Goal: Task Accomplishment & Management: Manage account settings

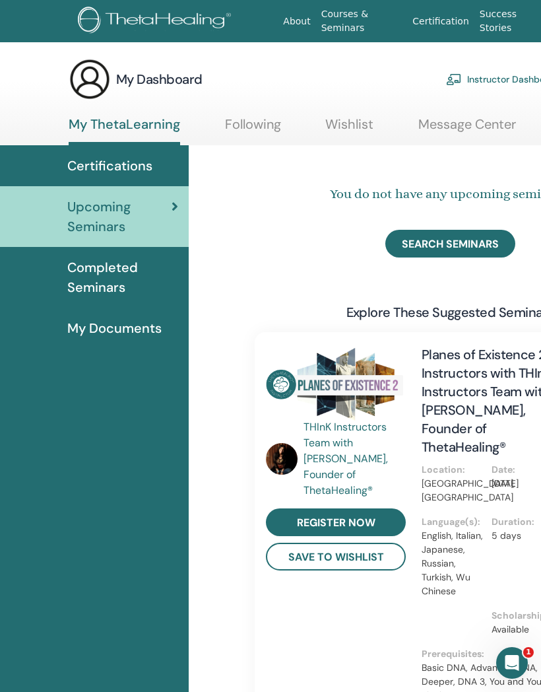
scroll to position [0, 79]
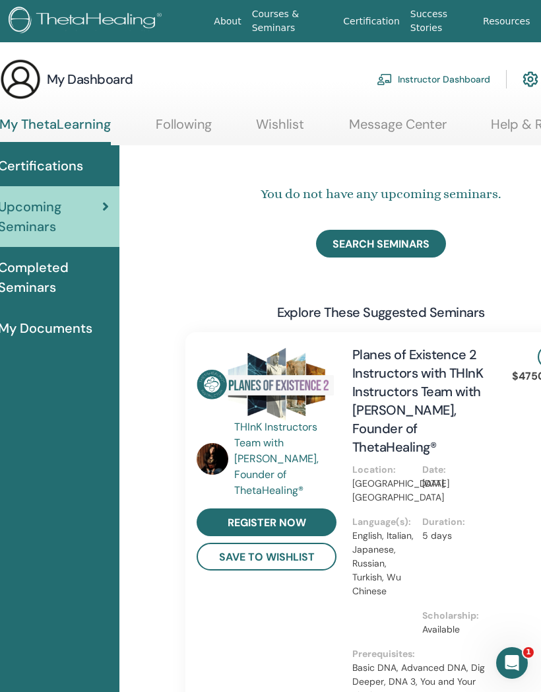
click at [448, 78] on link "Instructor Dashboard" at bounding box center [434, 79] width 114 height 29
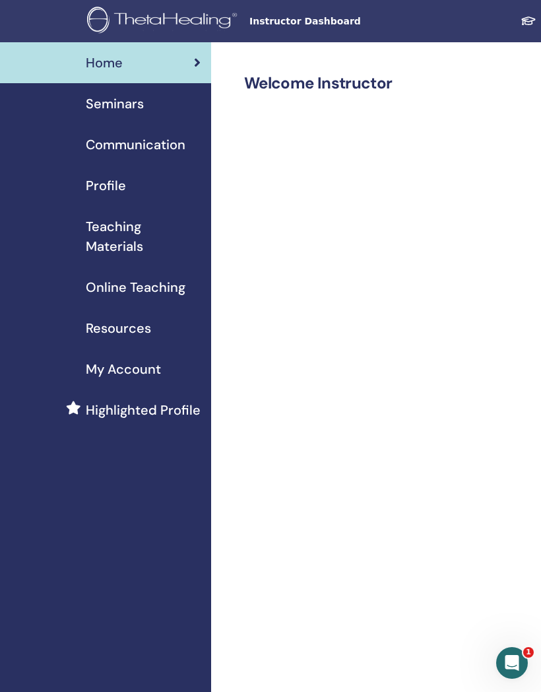
click at [129, 101] on span "Seminars" at bounding box center [115, 104] width 58 height 20
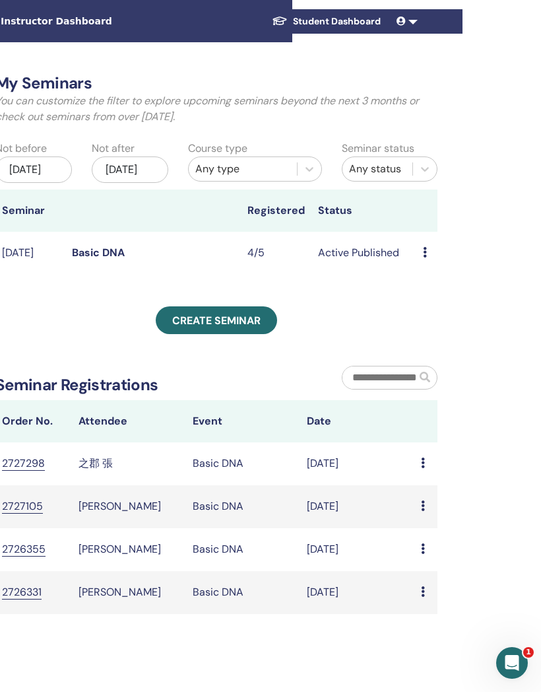
scroll to position [0, 238]
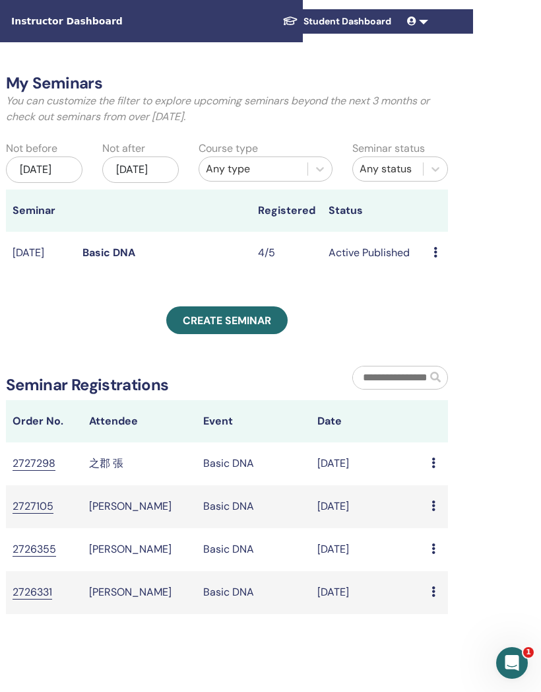
click at [238, 327] on span "Create seminar" at bounding box center [227, 320] width 88 height 14
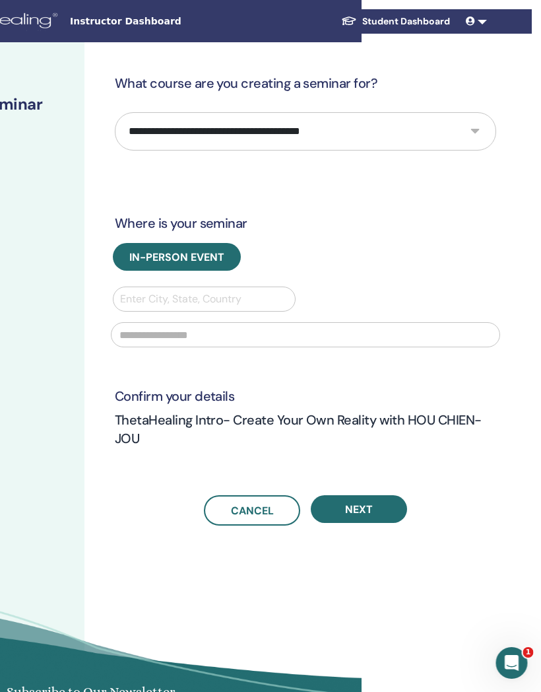
scroll to position [0, 179]
click at [468, 133] on select "**********" at bounding box center [305, 131] width 381 height 38
select select "*"
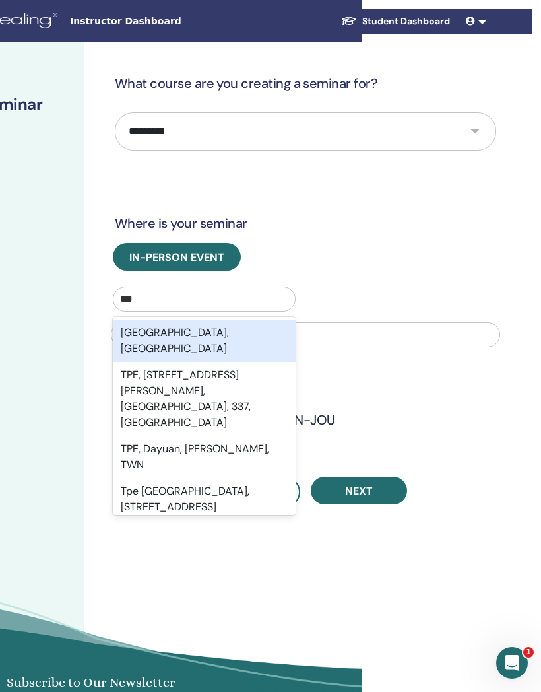
click at [252, 327] on div "Taipei City, TWN" at bounding box center [204, 340] width 183 height 42
type input "***"
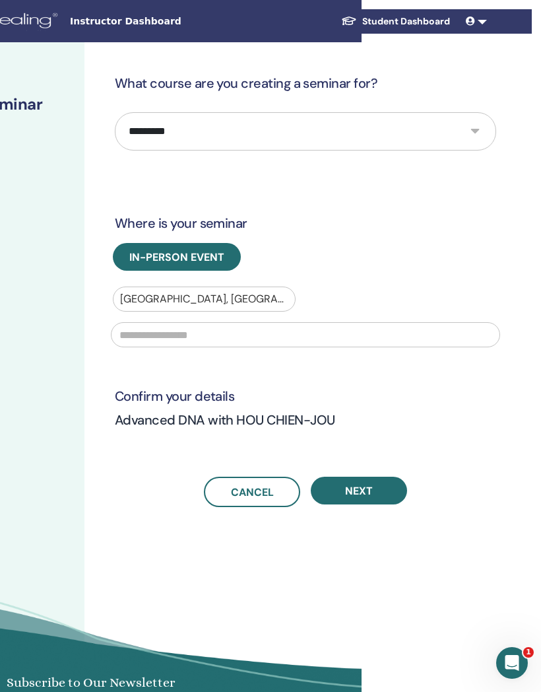
click at [179, 338] on input "text" at bounding box center [305, 334] width 389 height 25
type input "******"
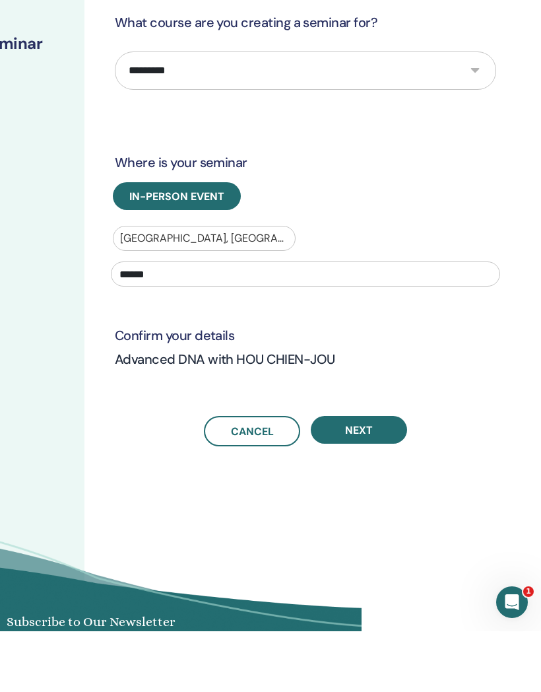
click at [361, 484] on span "Next" at bounding box center [359, 491] width 28 height 14
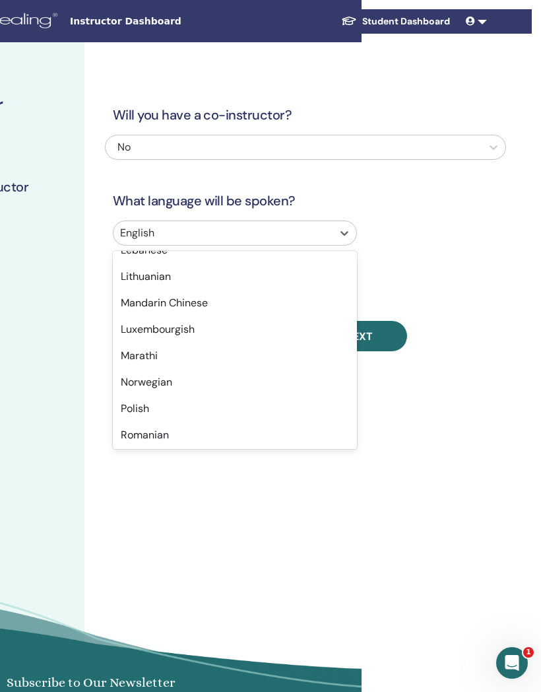
scroll to position [776, 0]
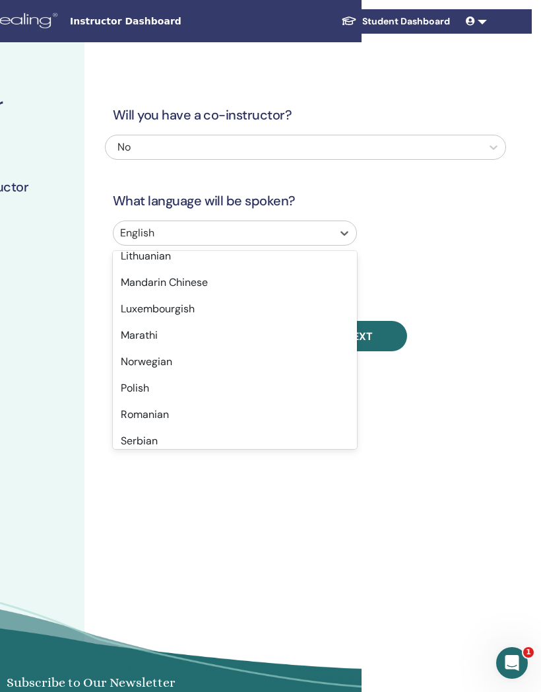
click at [484, 214] on div "Will you have a co-instructor? No What language will be spoken? option English …" at bounding box center [305, 212] width 401 height 277
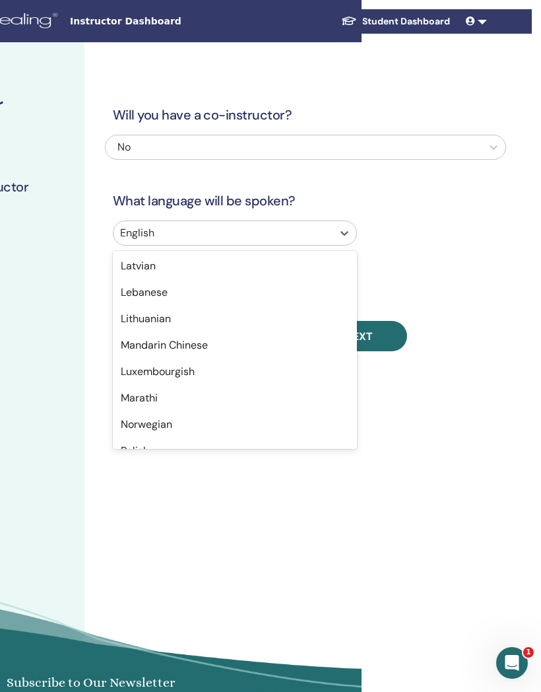
scroll to position [712, 0]
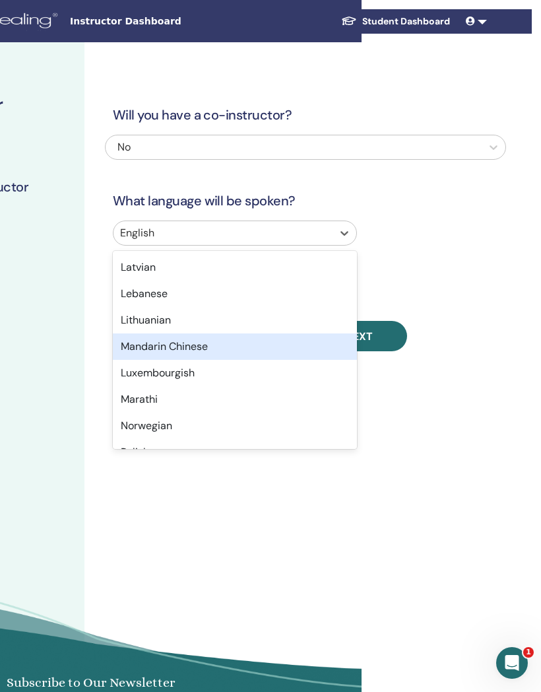
click at [172, 344] on div "Mandarin Chinese" at bounding box center [235, 346] width 244 height 26
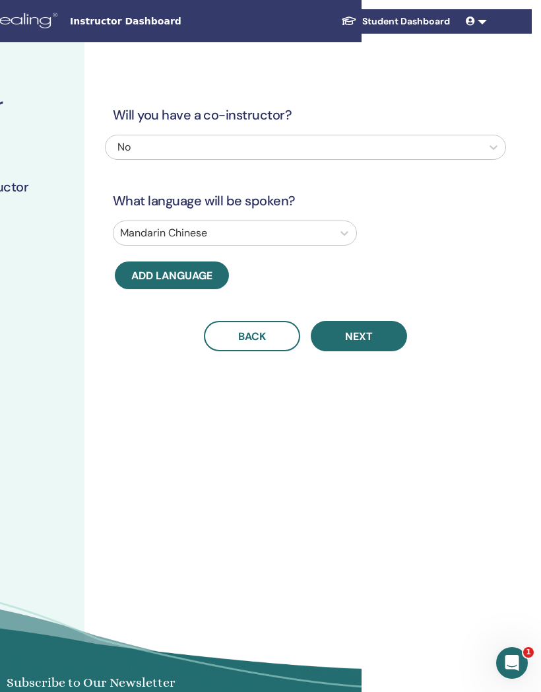
click at [359, 335] on span "Next" at bounding box center [359, 336] width 28 height 14
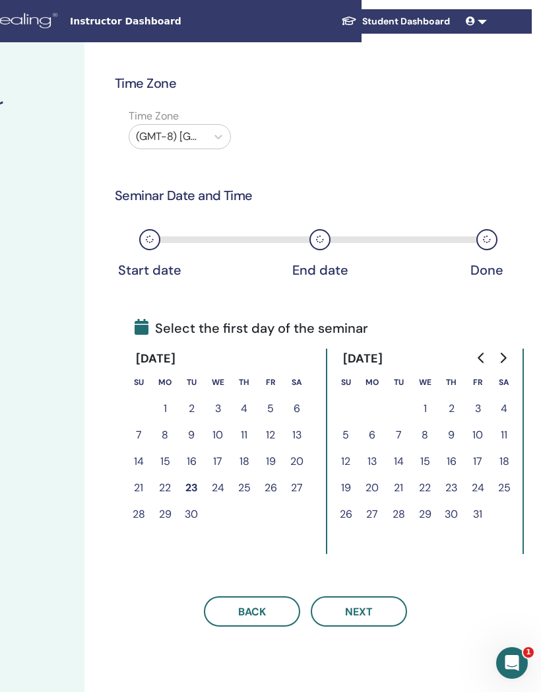
click at [342, 429] on button "5" at bounding box center [346, 435] width 26 height 26
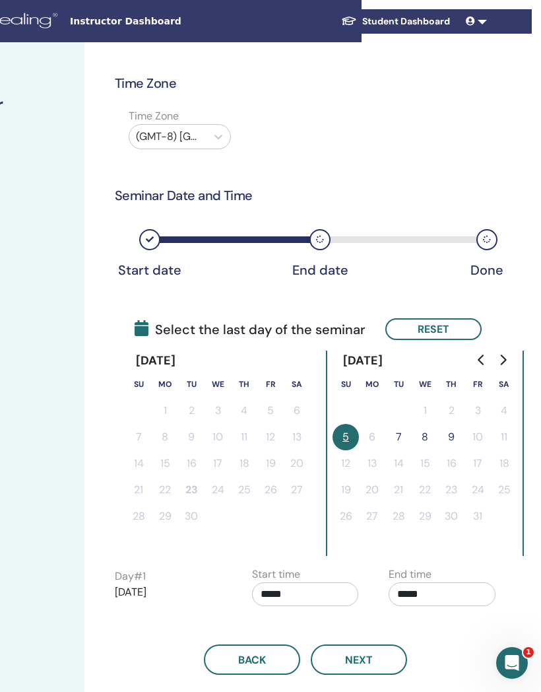
click at [401, 438] on button "7" at bounding box center [398, 437] width 26 height 26
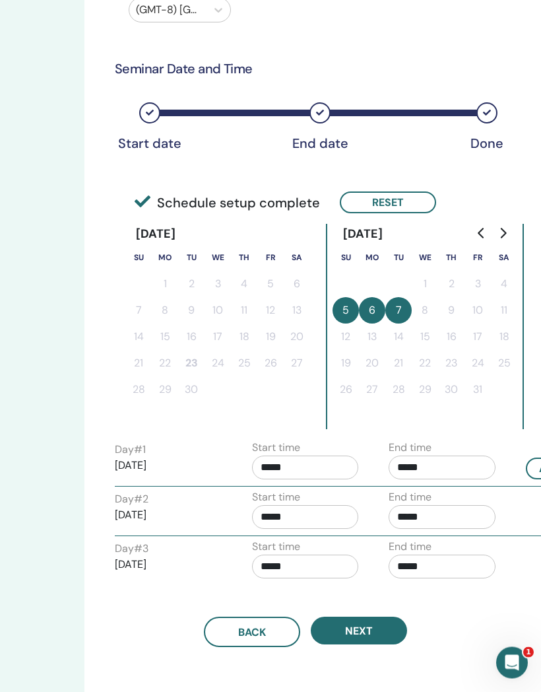
scroll to position [127, 179]
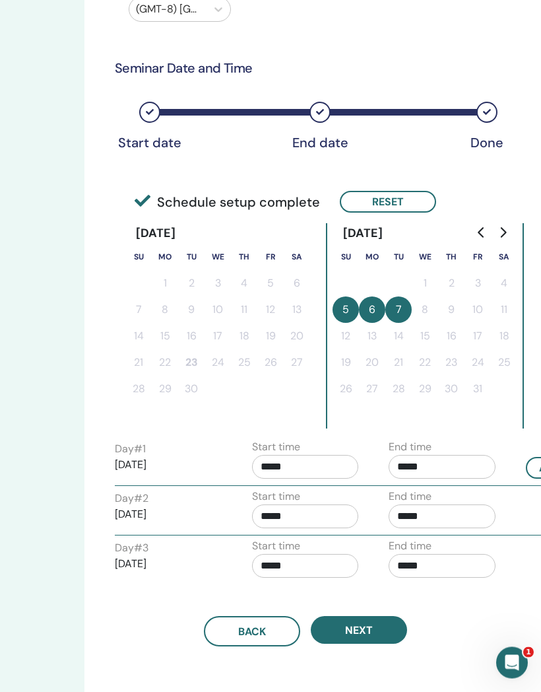
click at [360, 630] on span "Next" at bounding box center [359, 631] width 28 height 14
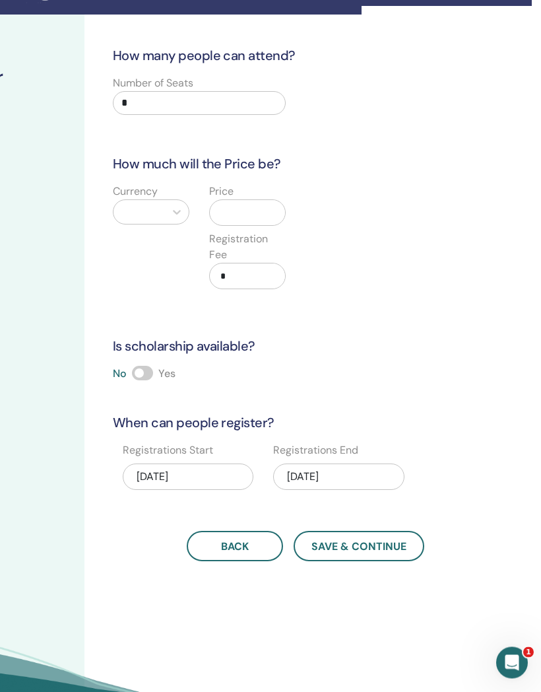
scroll to position [0, 179]
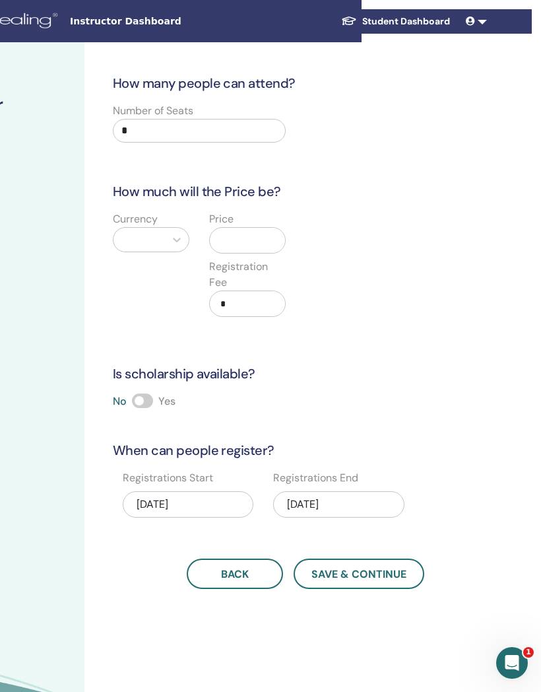
click at [133, 127] on input "*" at bounding box center [199, 131] width 173 height 24
type input "*"
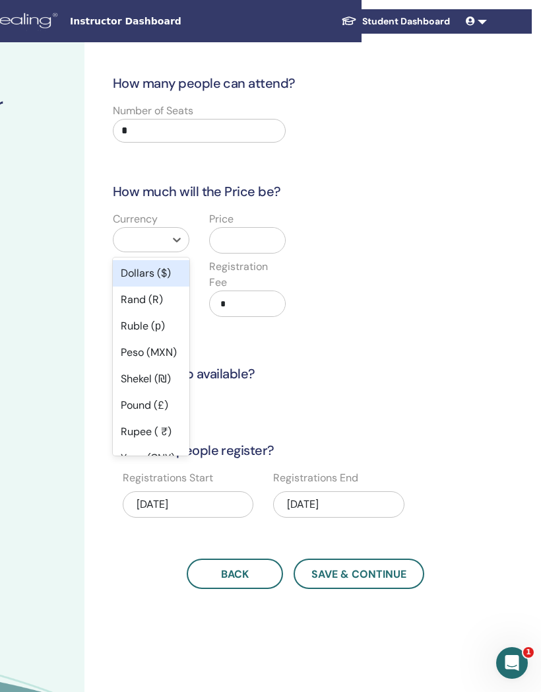
click at [172, 275] on div "Dollars ($)" at bounding box center [151, 273] width 77 height 26
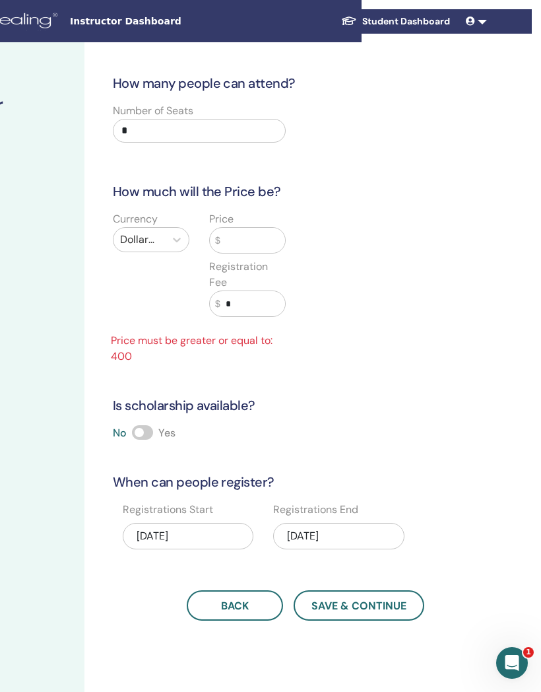
click at [234, 236] on input "text" at bounding box center [252, 240] width 65 height 25
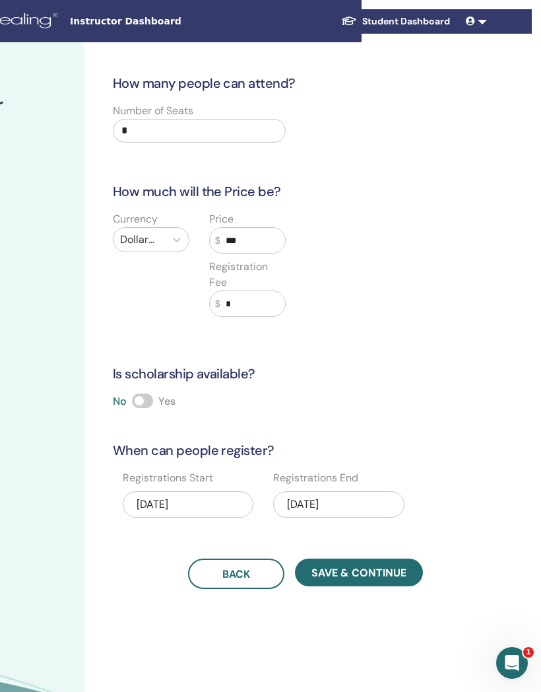
type input "***"
click at [233, 302] on input "*" at bounding box center [252, 303] width 65 height 25
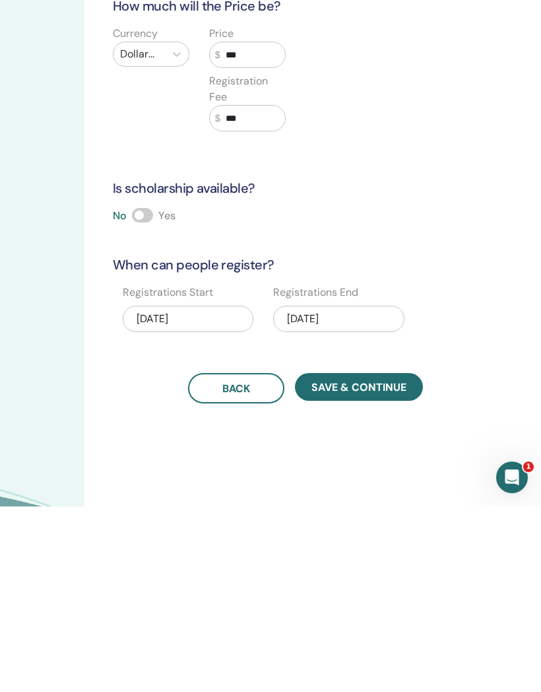
type input "***"
click at [371, 566] on span "Save & Continue" at bounding box center [358, 573] width 95 height 14
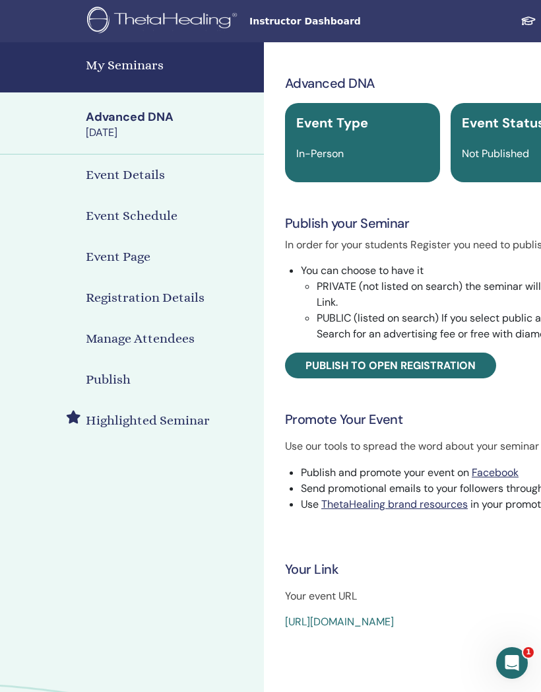
click at [131, 64] on h4 "My Seminars" at bounding box center [171, 65] width 170 height 20
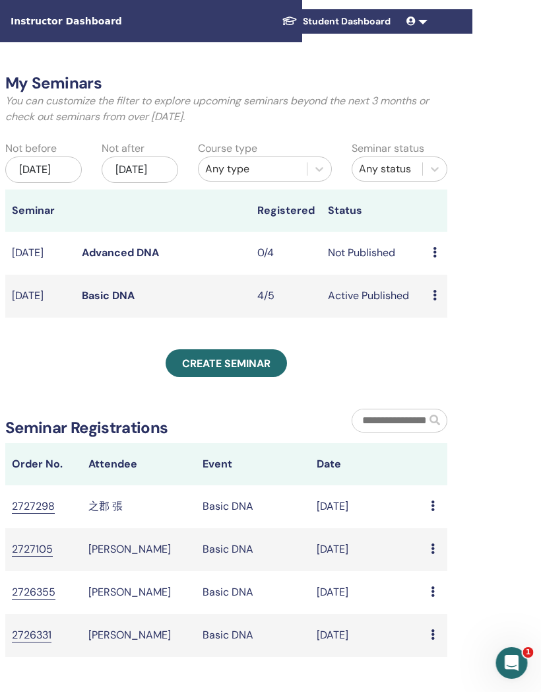
scroll to position [0, 236]
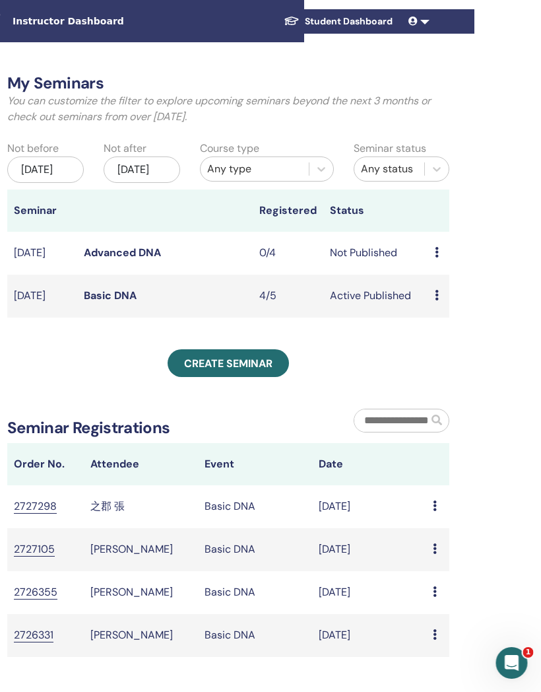
click at [125, 259] on link "Advanced DNA" at bounding box center [122, 252] width 77 height 14
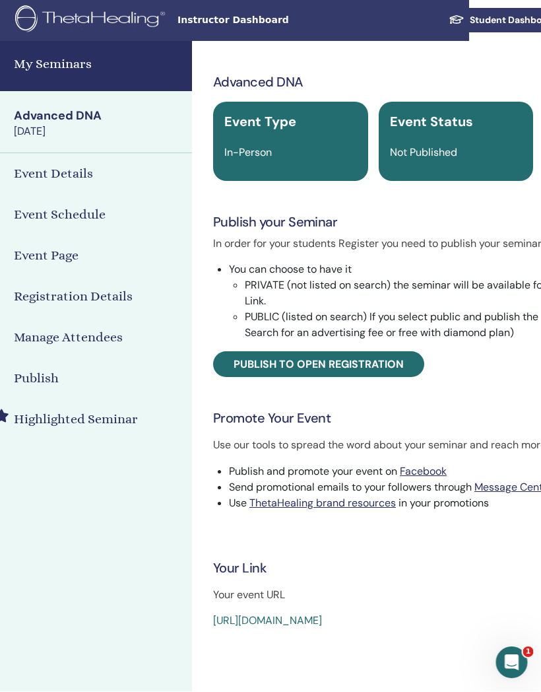
scroll to position [1, 0]
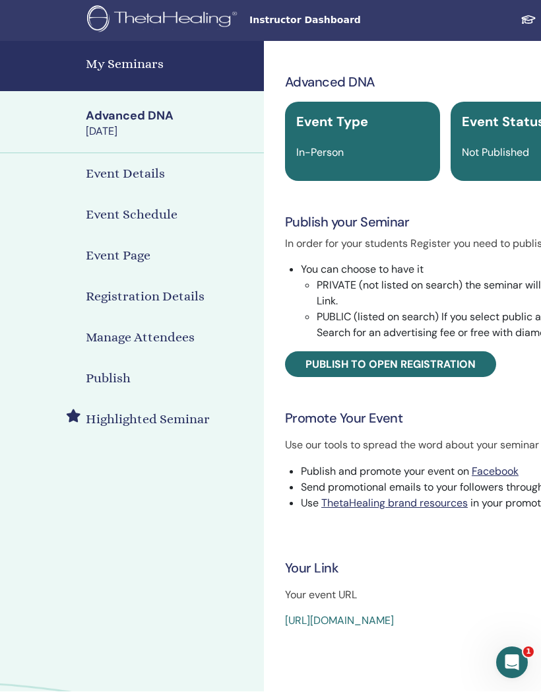
click at [135, 64] on h4 "My Seminars" at bounding box center [171, 65] width 170 height 20
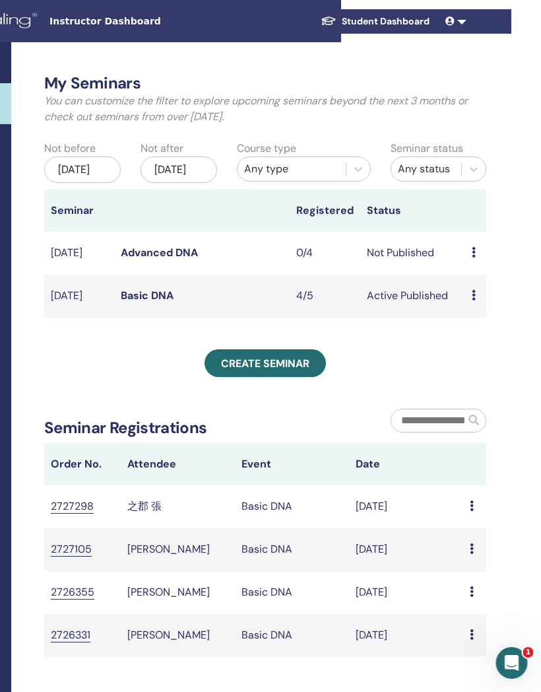
scroll to position [0, 264]
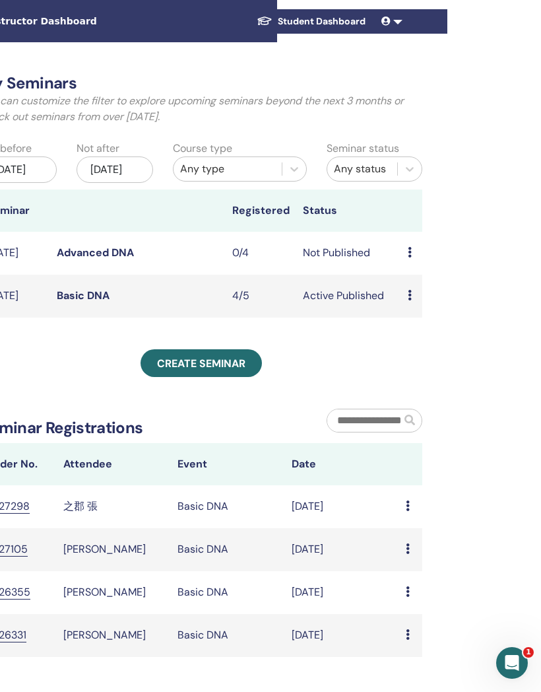
click at [96, 259] on link "Advanced DNA" at bounding box center [95, 252] width 77 height 14
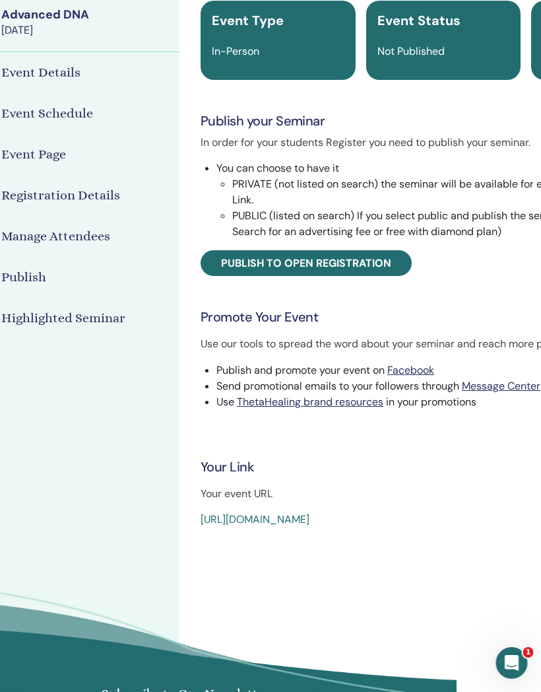
scroll to position [102, 86]
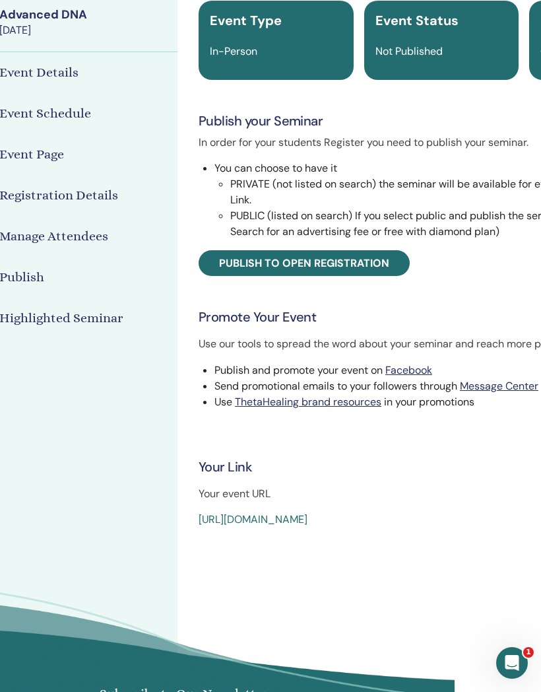
click at [308, 517] on link "https://www.thetahealing.com/seminar-378148-details.html" at bounding box center [253, 519] width 109 height 14
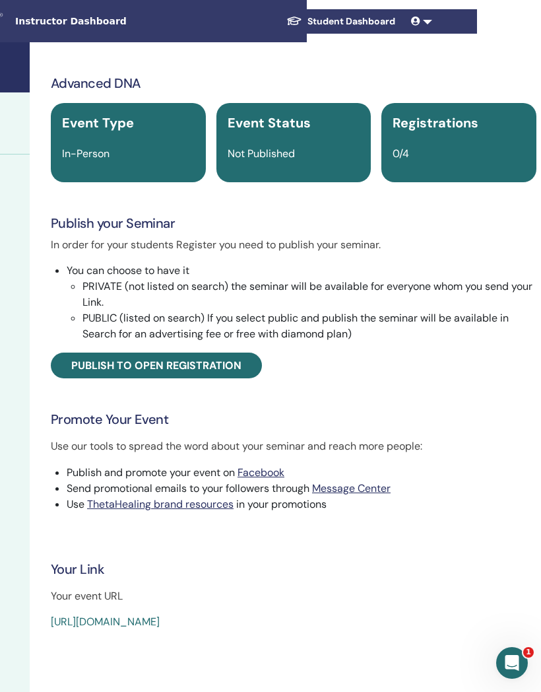
scroll to position [0, 233]
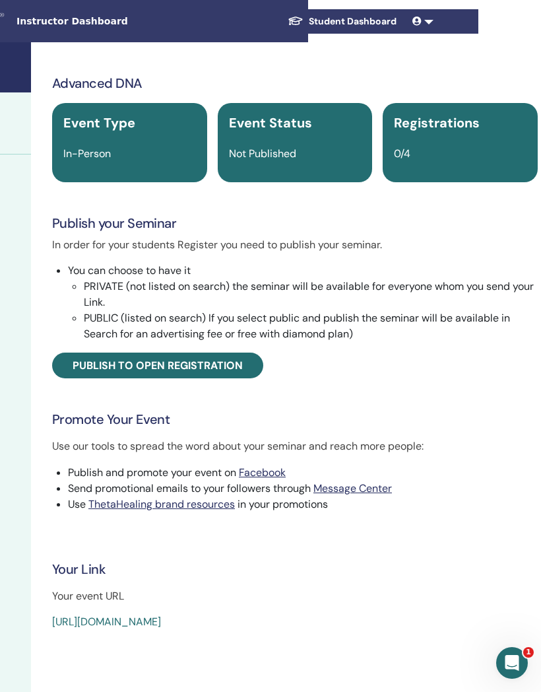
click at [226, 362] on span "Publish to open registration" at bounding box center [158, 365] width 170 height 14
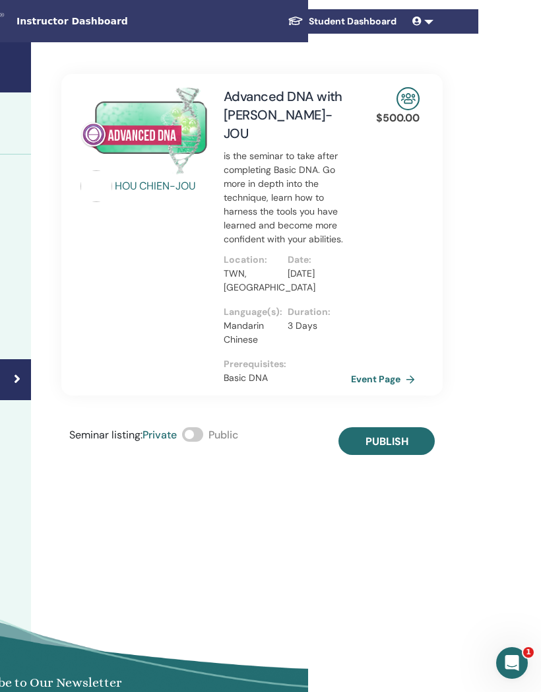
click at [391, 434] on span "Publish" at bounding box center [387, 441] width 43 height 14
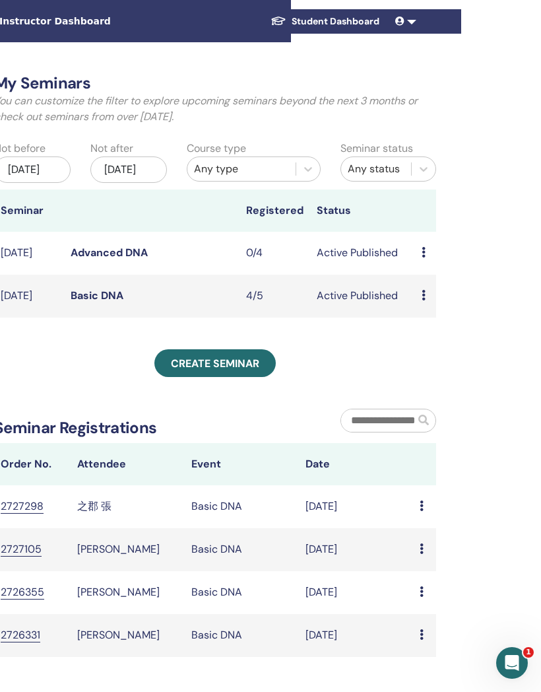
scroll to position [0, 248]
click at [122, 259] on link "Advanced DNA" at bounding box center [111, 252] width 77 height 14
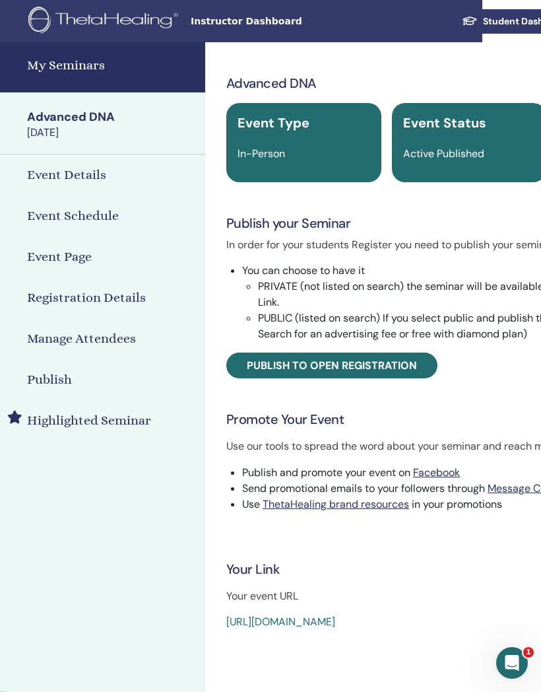
scroll to position [0, 67]
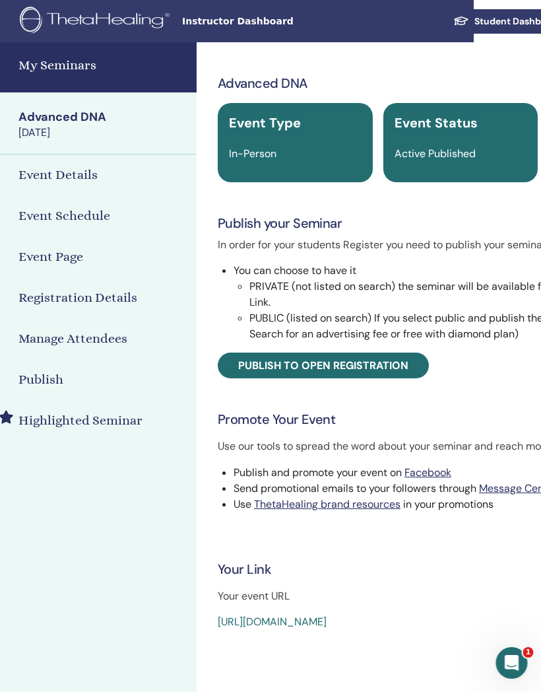
click at [327, 620] on link "https://www.thetahealing.com/seminar-378148-details.html" at bounding box center [272, 621] width 109 height 14
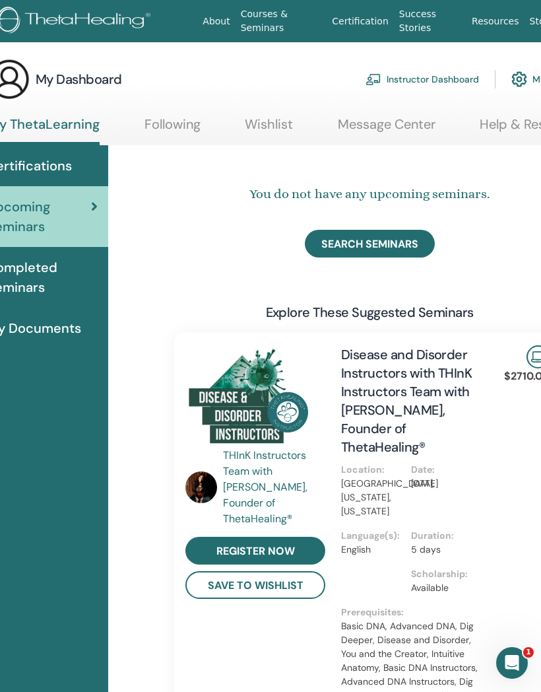
scroll to position [0, 107]
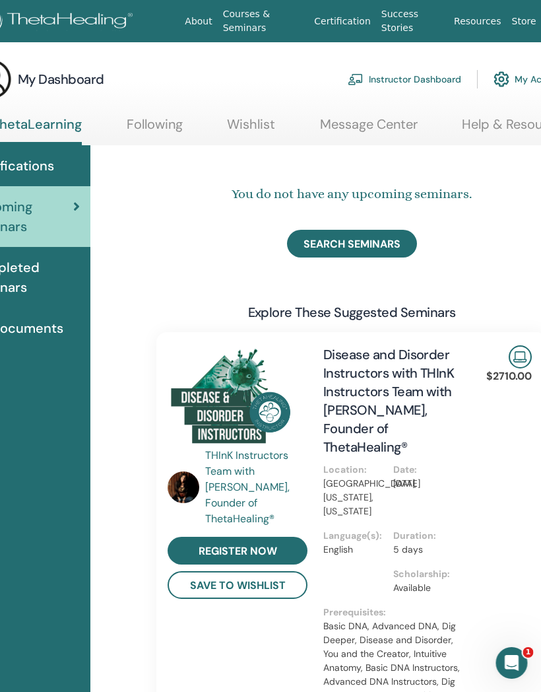
click at [434, 77] on link "Instructor Dashboard" at bounding box center [405, 79] width 114 height 29
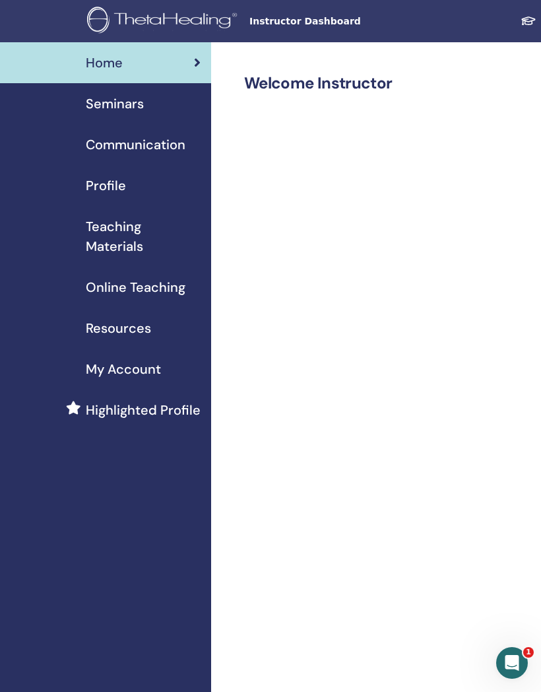
click at [127, 108] on span "Seminars" at bounding box center [115, 104] width 58 height 20
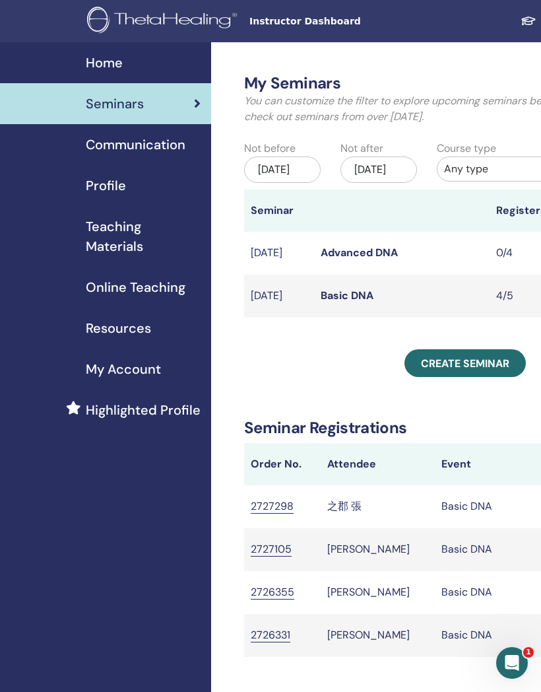
click at [478, 370] on span "Create seminar" at bounding box center [465, 363] width 88 height 14
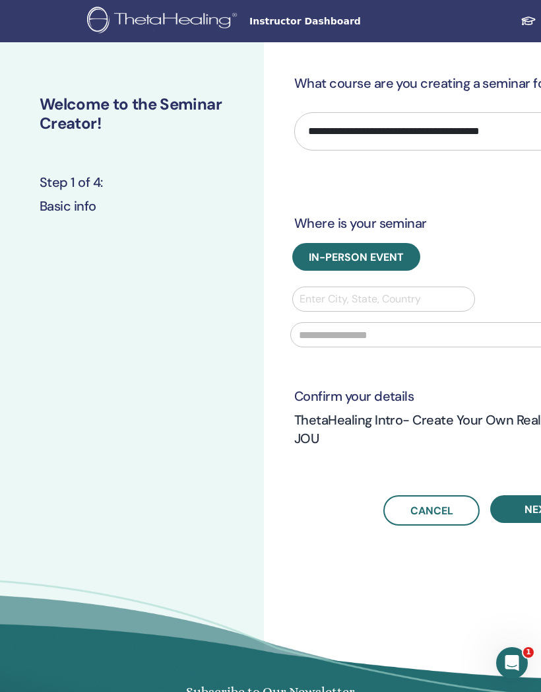
click at [372, 132] on select "**********" at bounding box center [484, 131] width 381 height 38
select select "**"
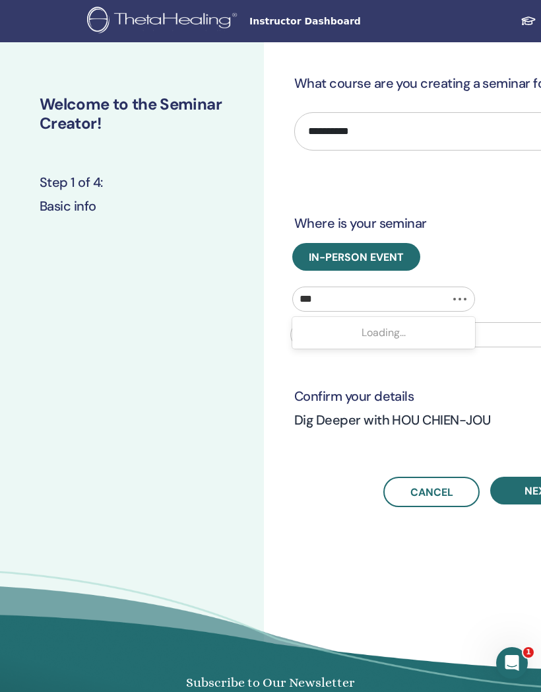
type input "***"
click at [332, 337] on input "text" at bounding box center [484, 334] width 389 height 25
type input "******"
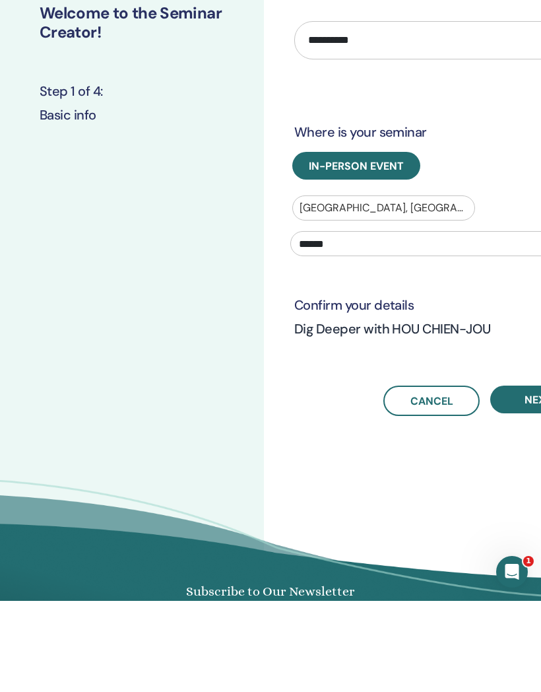
click at [524, 476] on button "Next" at bounding box center [538, 490] width 96 height 28
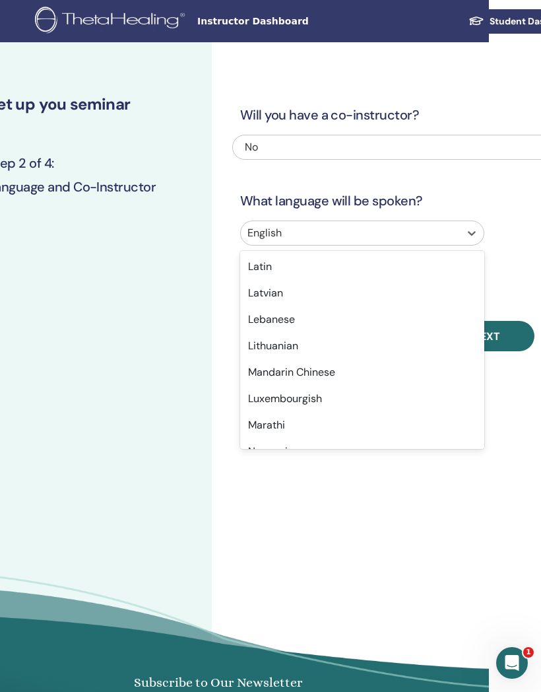
scroll to position [696, 0]
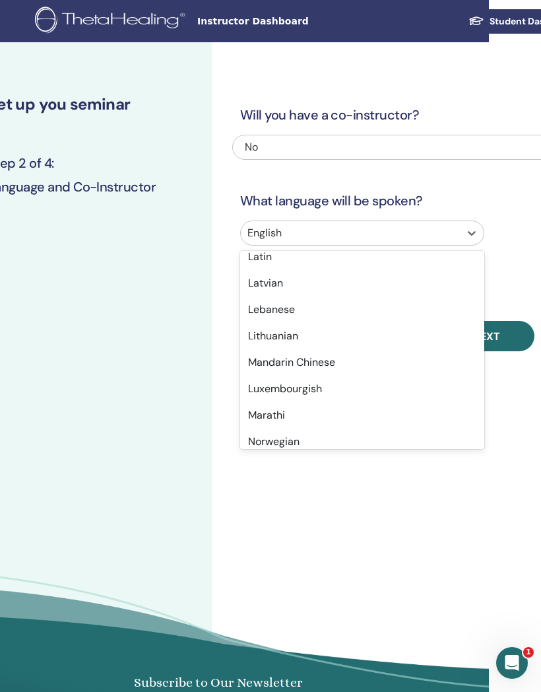
click at [381, 366] on div "Mandarin Chinese" at bounding box center [362, 362] width 244 height 26
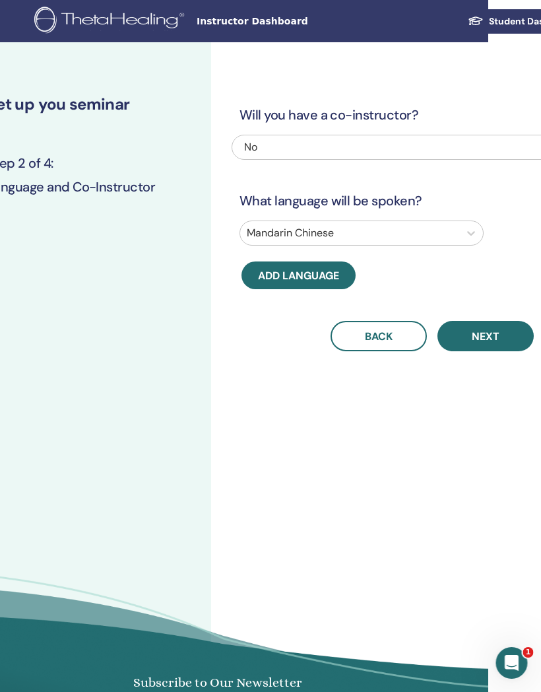
click at [489, 334] on span "Next" at bounding box center [486, 336] width 28 height 14
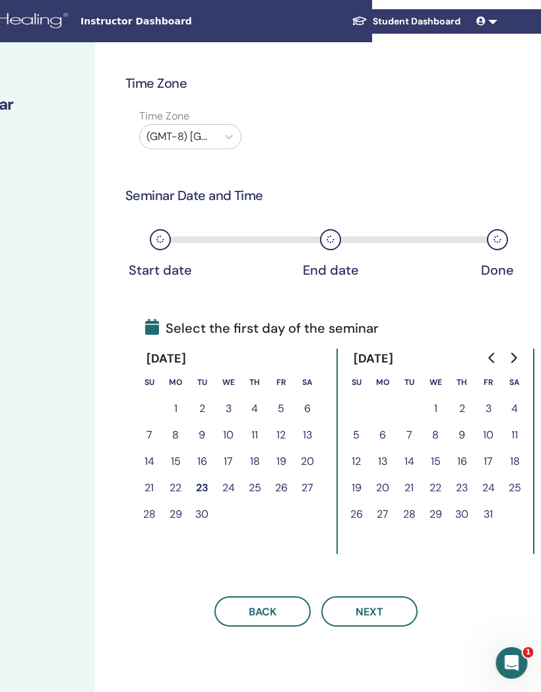
scroll to position [0, 169]
click at [438, 434] on button "8" at bounding box center [435, 435] width 26 height 26
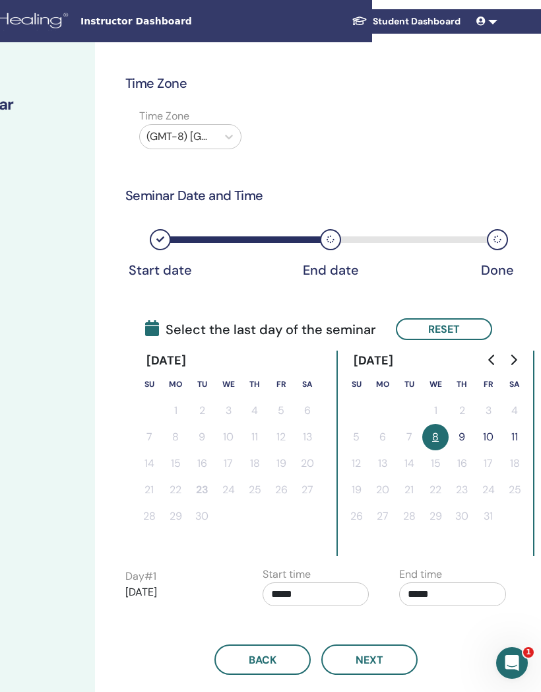
click at [467, 434] on button "9" at bounding box center [462, 437] width 26 height 26
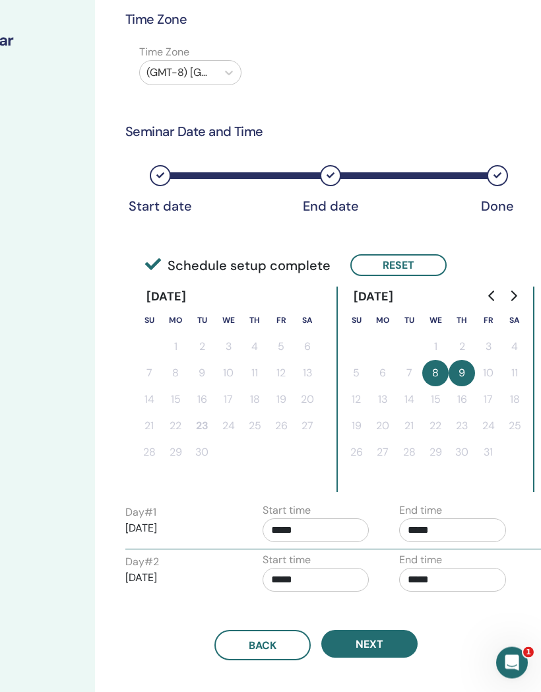
scroll to position [64, 169]
click at [370, 643] on span "Next" at bounding box center [370, 644] width 28 height 14
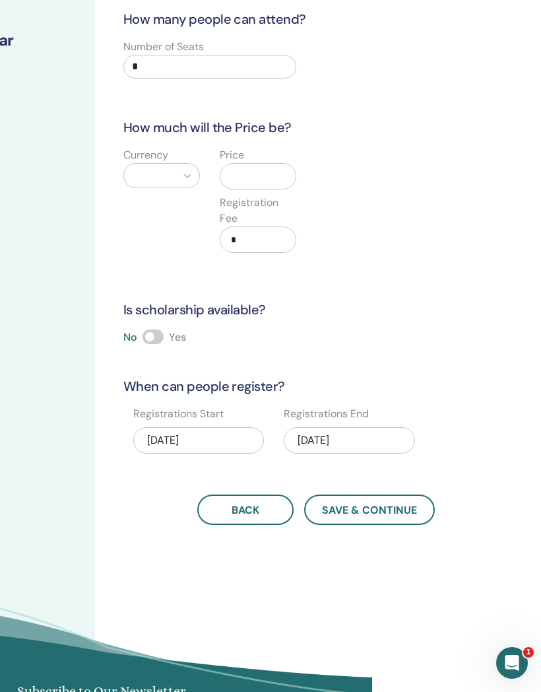
click at [143, 69] on input "*" at bounding box center [209, 67] width 173 height 24
type input "*"
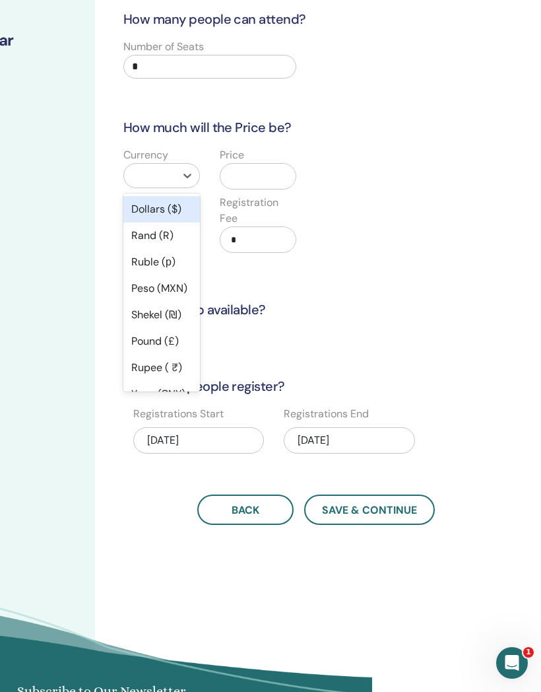
click at [191, 206] on div "Dollars ($)" at bounding box center [161, 209] width 77 height 26
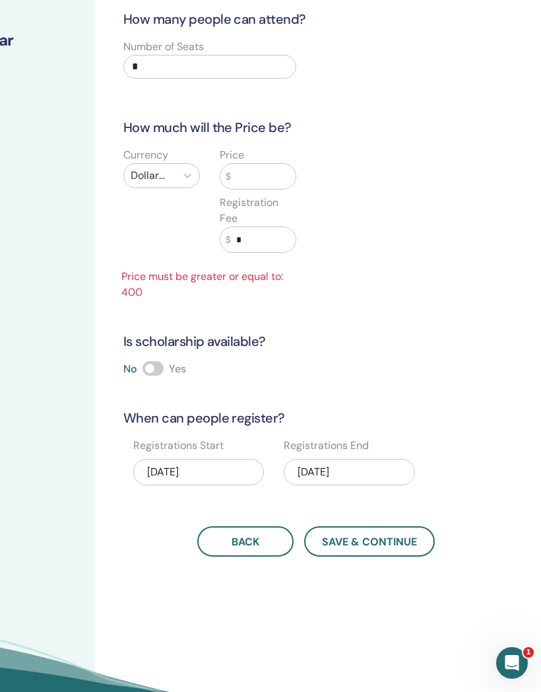
click at [254, 173] on input "text" at bounding box center [263, 176] width 65 height 25
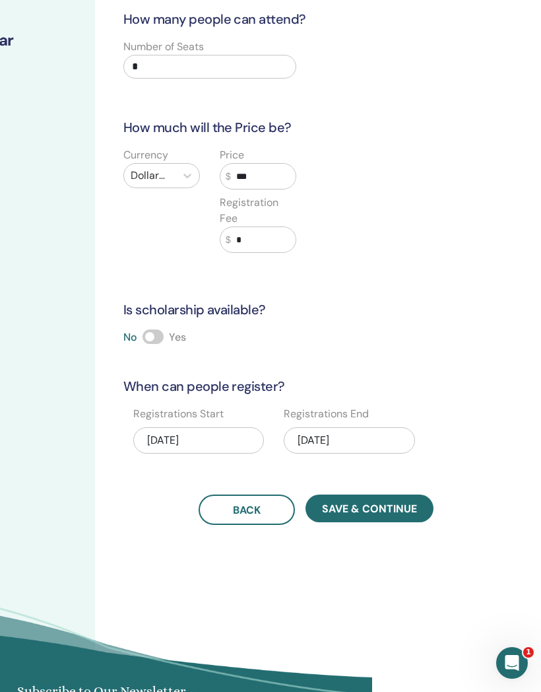
type input "***"
click at [244, 236] on input "*" at bounding box center [263, 239] width 65 height 25
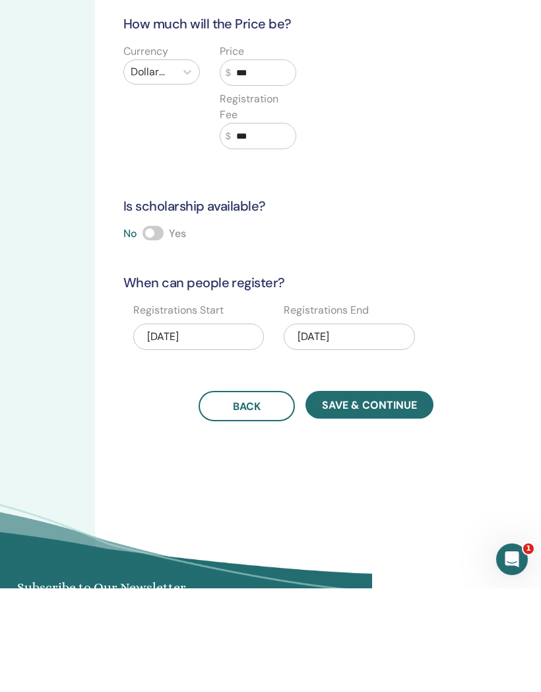
type input "***"
click at [393, 502] on span "Save & Continue" at bounding box center [369, 509] width 95 height 14
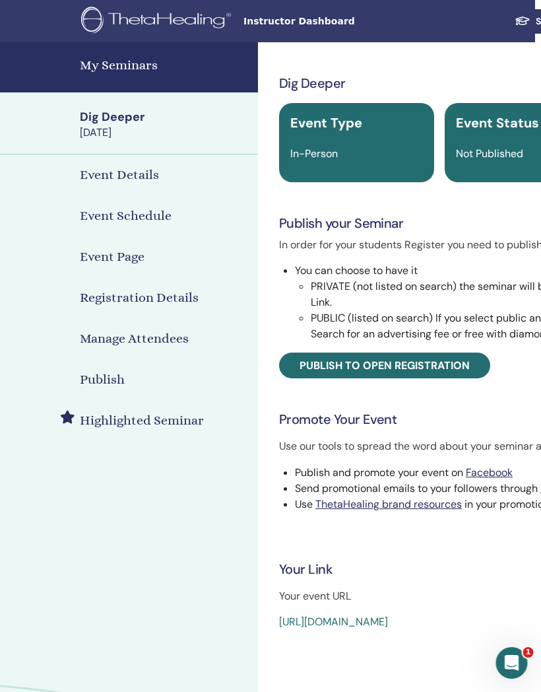
scroll to position [0, 40]
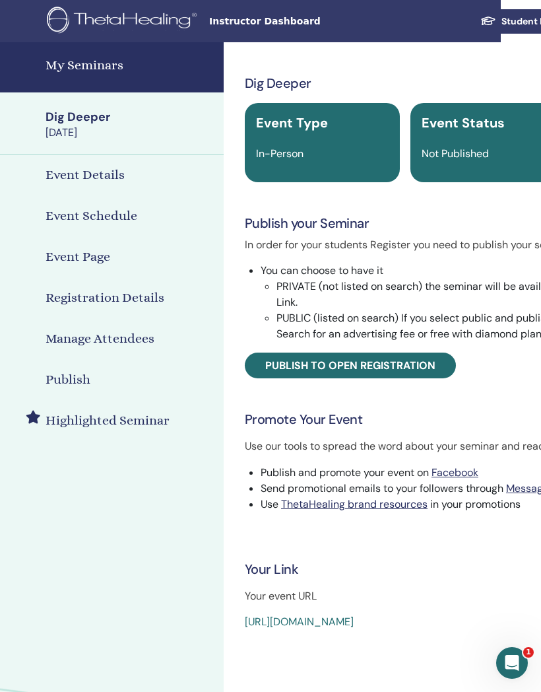
click at [410, 360] on span "Publish to open registration" at bounding box center [350, 365] width 170 height 14
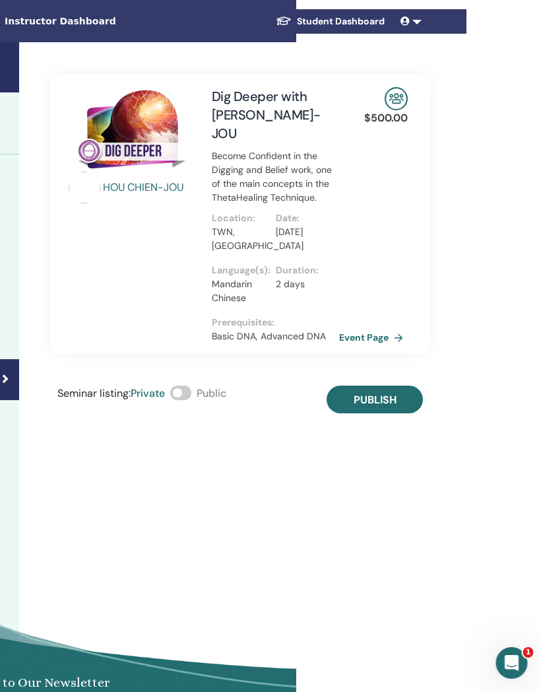
scroll to position [0, 251]
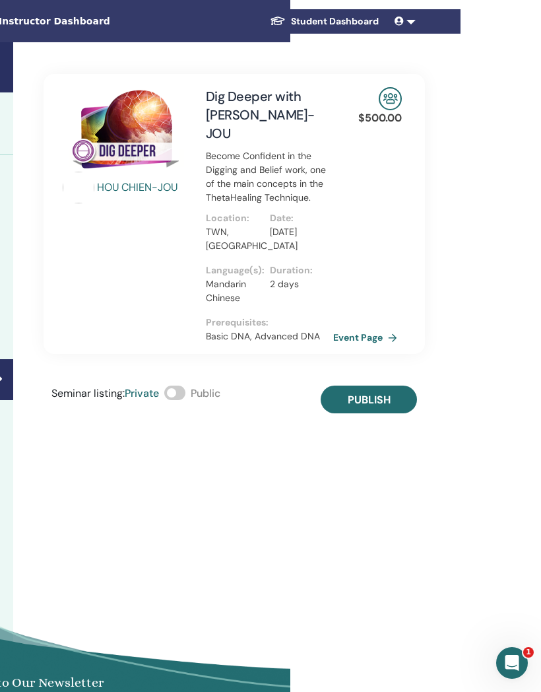
click at [368, 393] on span "Publish" at bounding box center [369, 400] width 43 height 14
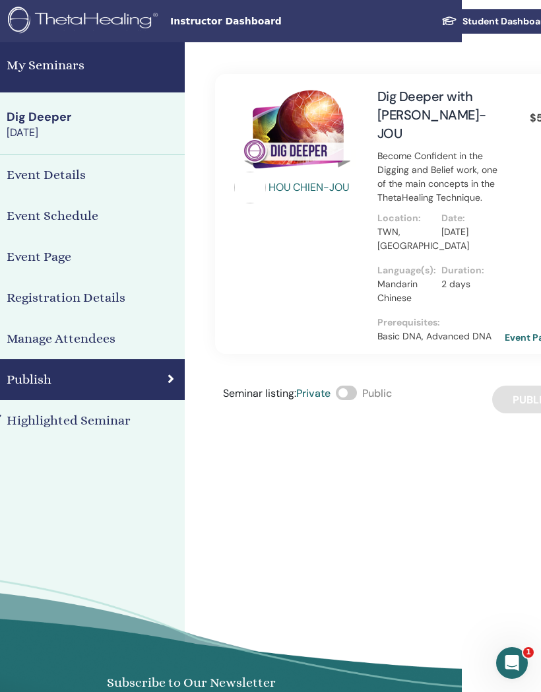
scroll to position [0, 0]
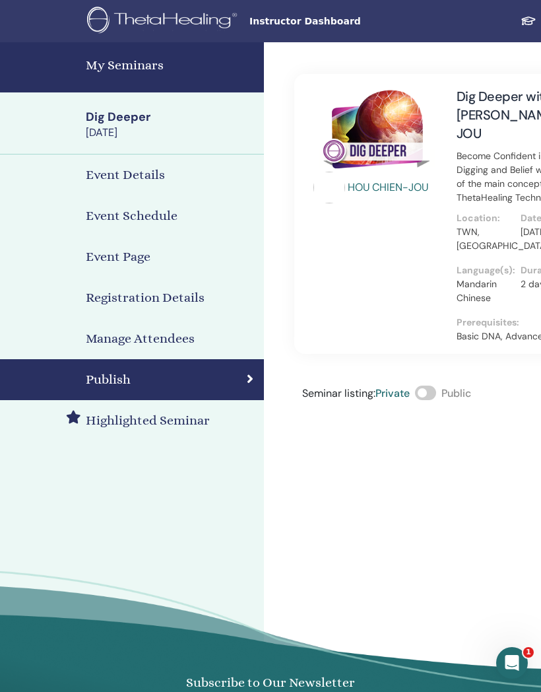
click at [131, 67] on h4 "My Seminars" at bounding box center [171, 65] width 170 height 20
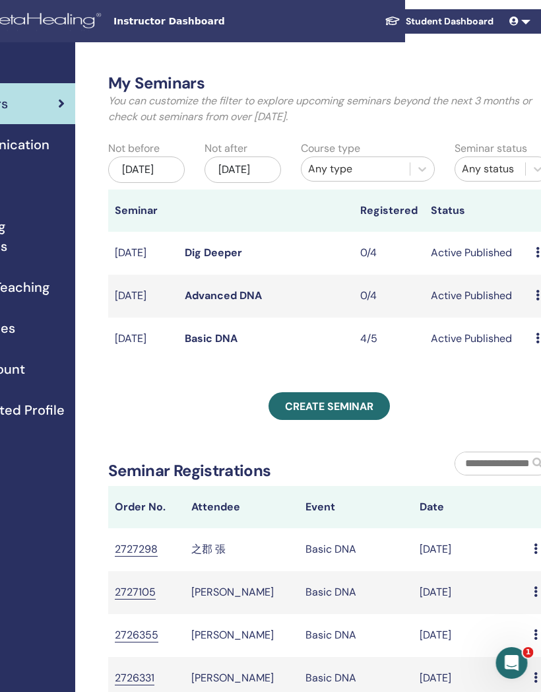
scroll to position [0, 136]
click at [214, 259] on link "Dig Deeper" at bounding box center [213, 252] width 57 height 14
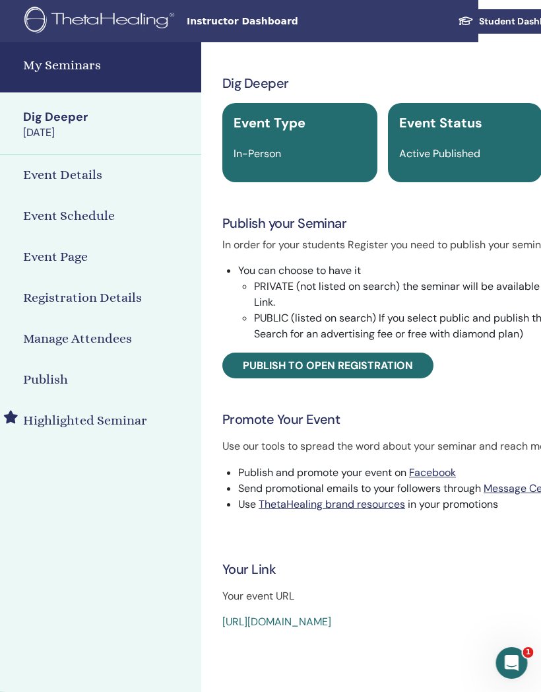
scroll to position [0, 71]
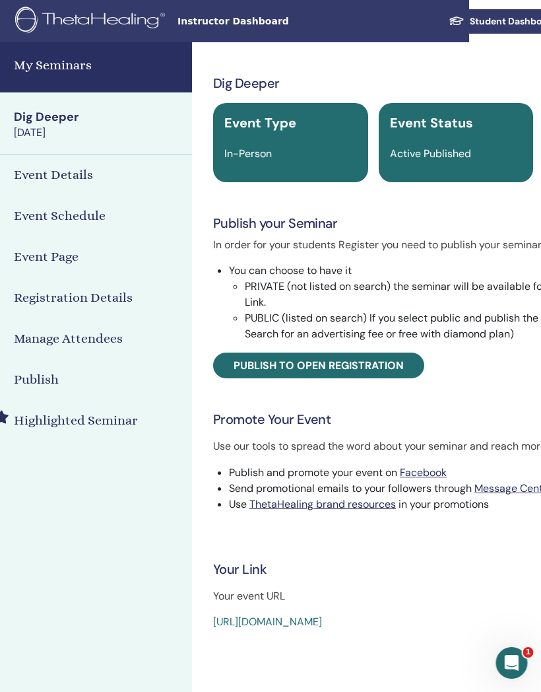
click at [323, 616] on link "[URL][DOMAIN_NAME]" at bounding box center [268, 621] width 109 height 14
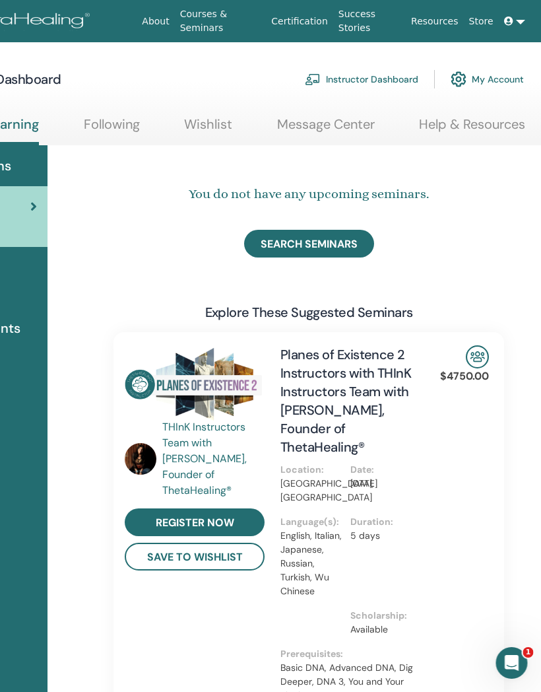
scroll to position [0, 150]
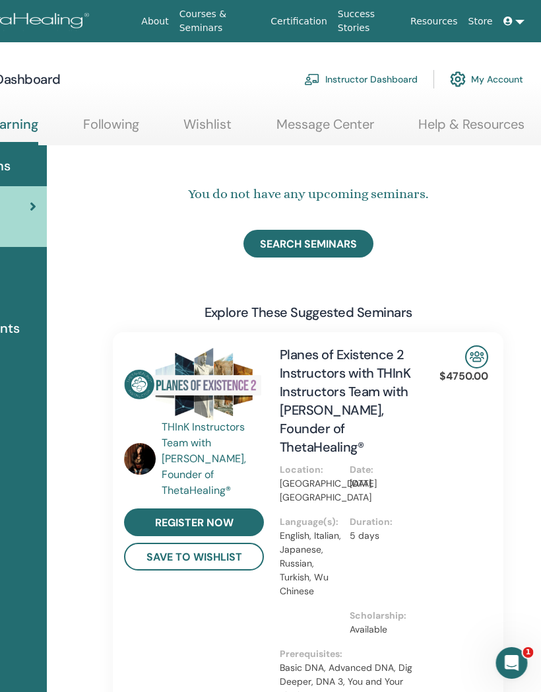
click at [370, 77] on link "Instructor Dashboard" at bounding box center [362, 79] width 114 height 29
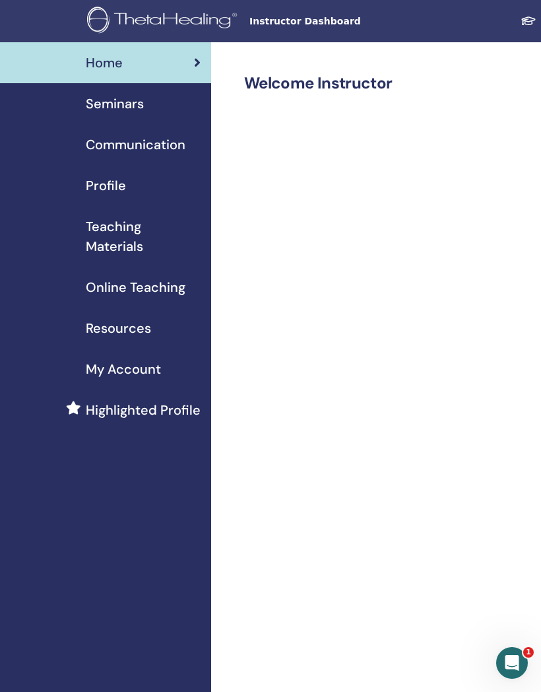
click at [117, 100] on span "Seminars" at bounding box center [115, 104] width 58 height 20
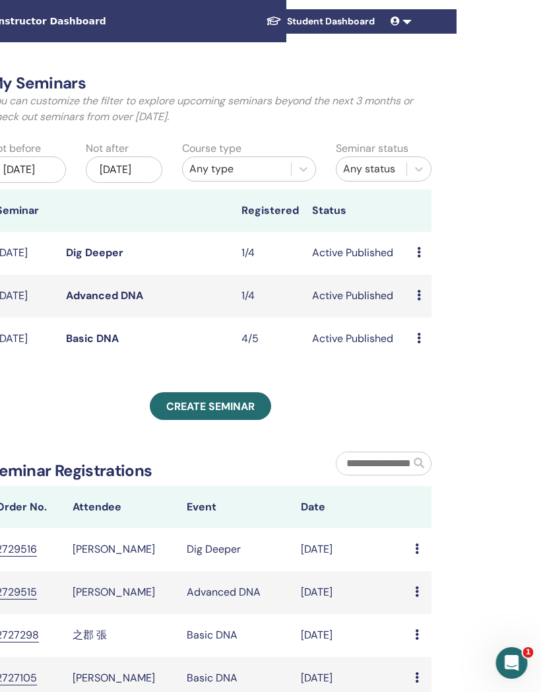
scroll to position [0, 264]
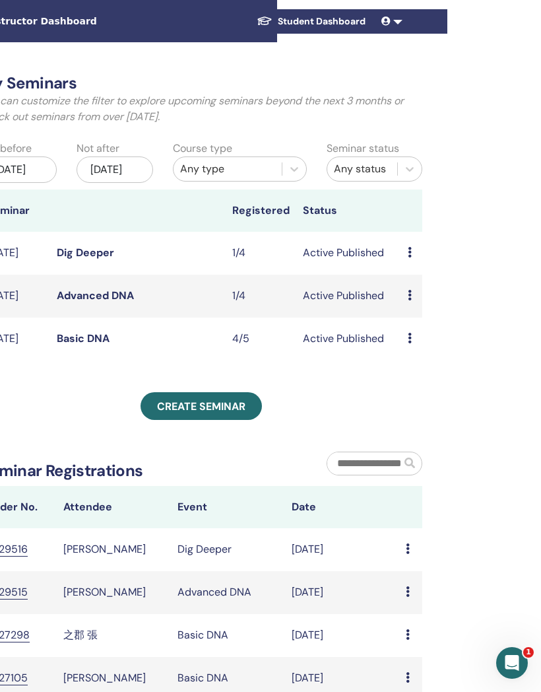
click at [412, 343] on icon at bounding box center [410, 338] width 4 height 11
click at [500, 329] on div "My Seminars You can customize the filter to explore upcoming seminars beyond th…" at bounding box center [244, 476] width 594 height 868
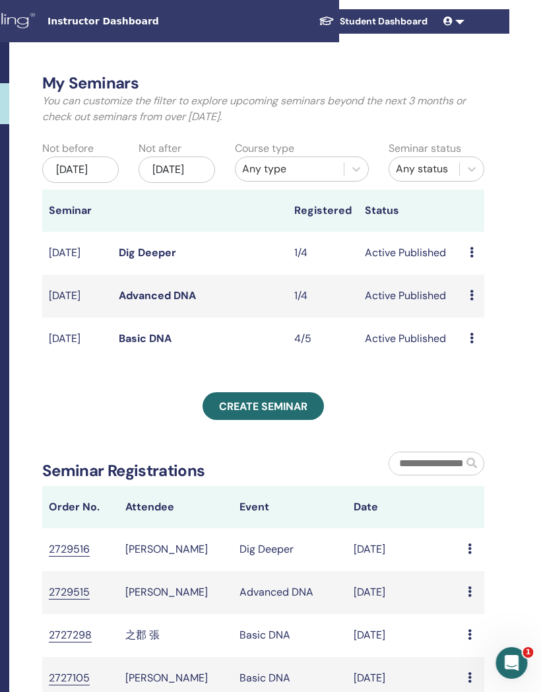
scroll to position [0, 0]
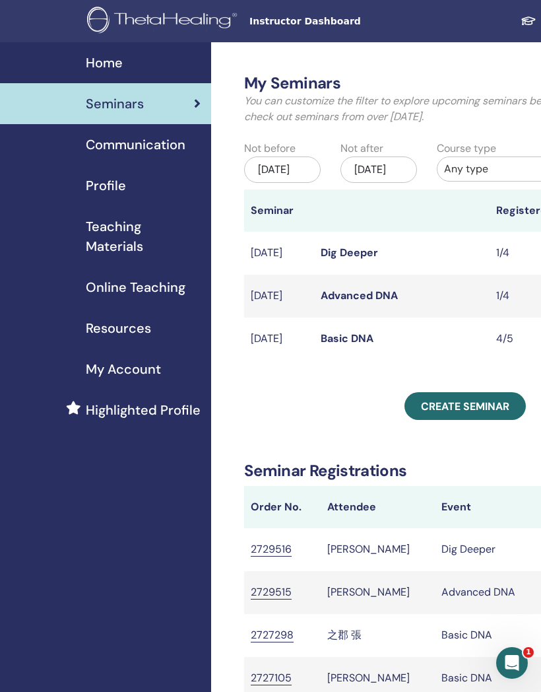
click at [182, 106] on div "Seminars" at bounding box center [106, 104] width 190 height 20
click at [476, 413] on span "Create seminar" at bounding box center [465, 406] width 88 height 14
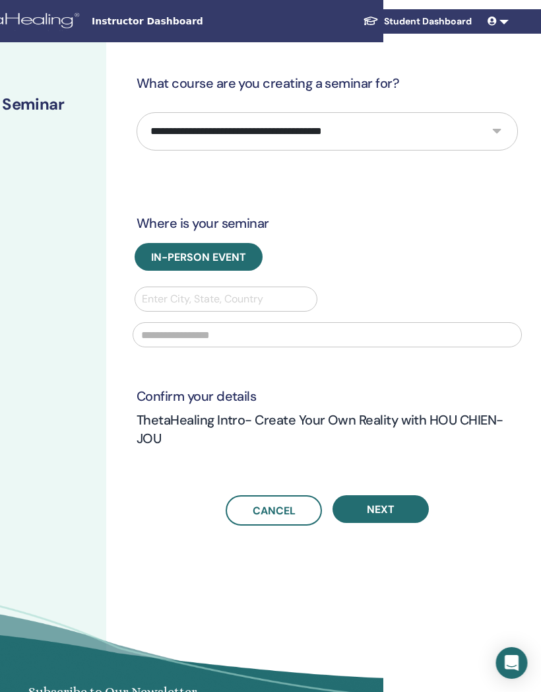
scroll to position [0, 158]
click at [487, 131] on select "**********" at bounding box center [327, 131] width 381 height 38
select select "*"
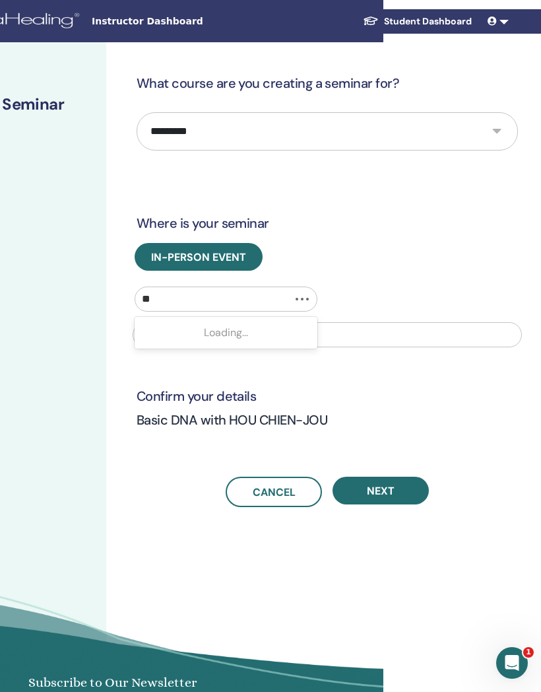
scroll to position [0, 0]
click at [218, 332] on div "Loading..." at bounding box center [226, 332] width 183 height 26
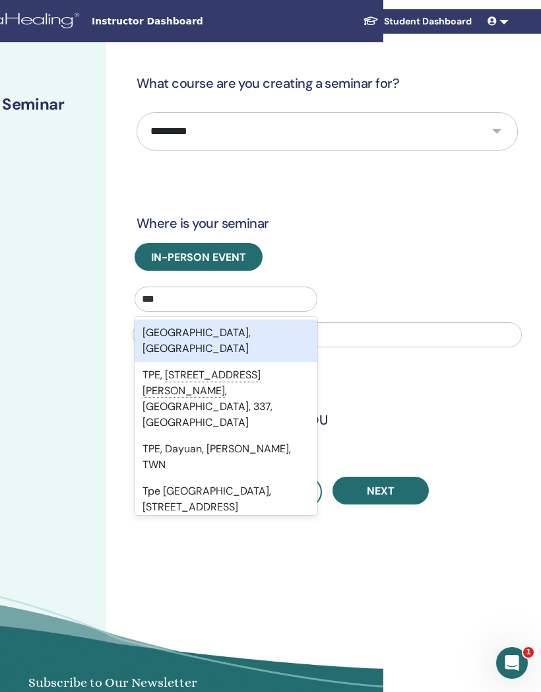
click at [269, 332] on div "Taipei City, TWN" at bounding box center [226, 340] width 183 height 42
type input "***"
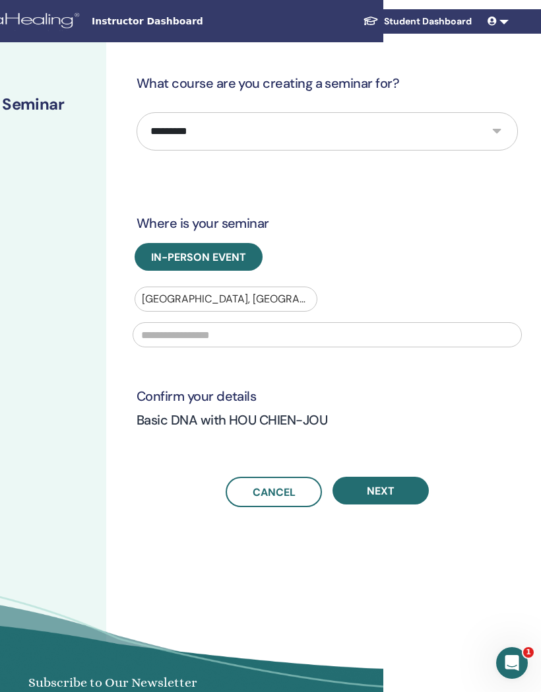
click at [171, 339] on input "text" at bounding box center [327, 334] width 389 height 25
type input "******"
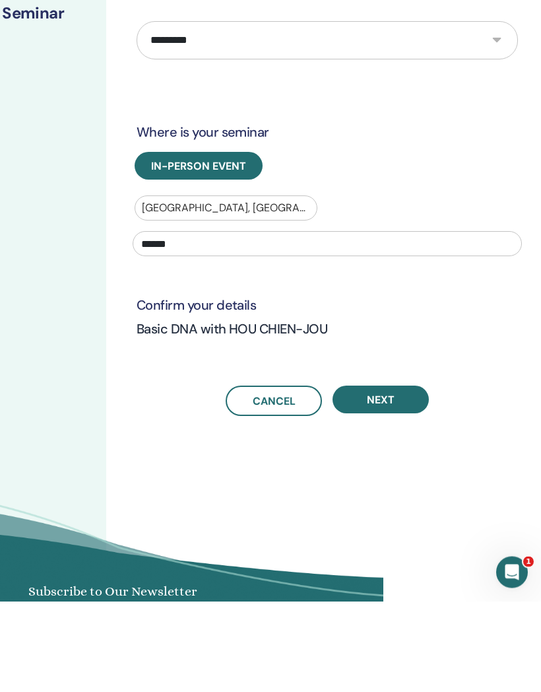
click at [389, 476] on button "Next" at bounding box center [381, 490] width 96 height 28
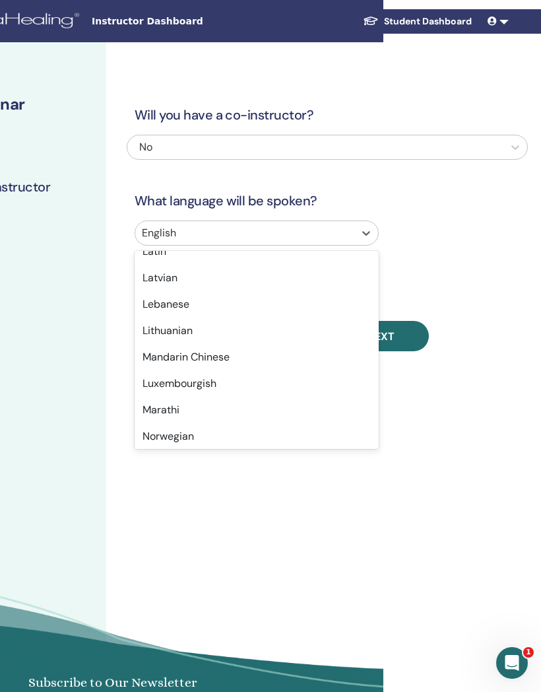
scroll to position [703, 0]
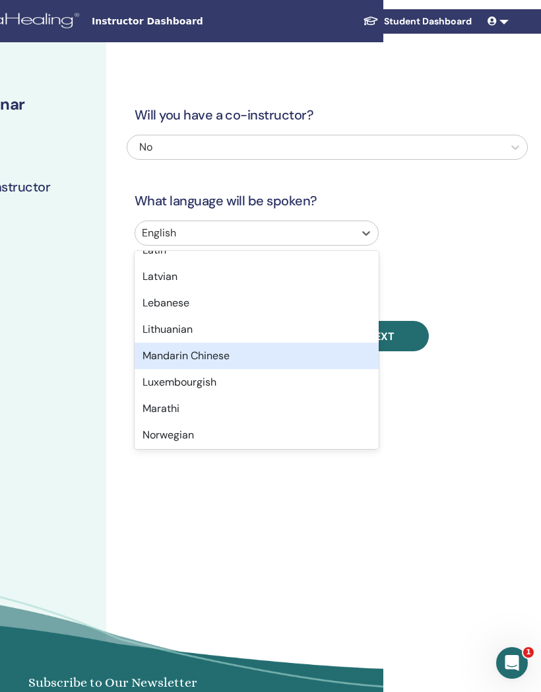
click at [232, 360] on div "Mandarin Chinese" at bounding box center [257, 355] width 244 height 26
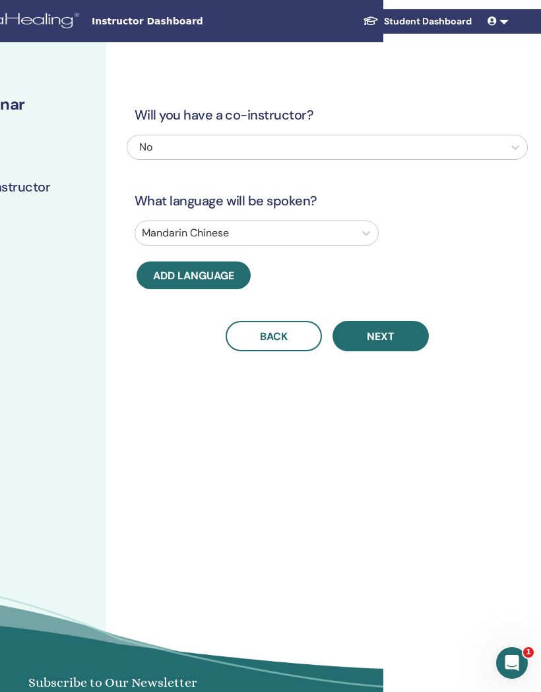
click at [391, 339] on span "Next" at bounding box center [381, 336] width 28 height 14
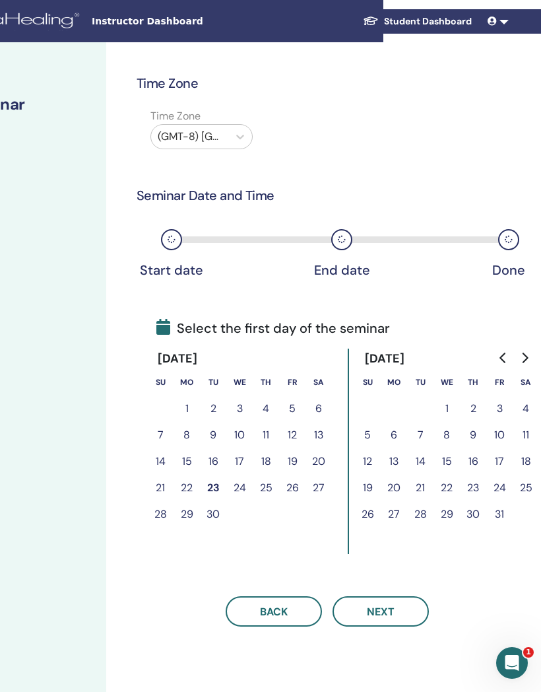
click at [444, 461] on button "15" at bounding box center [447, 461] width 26 height 26
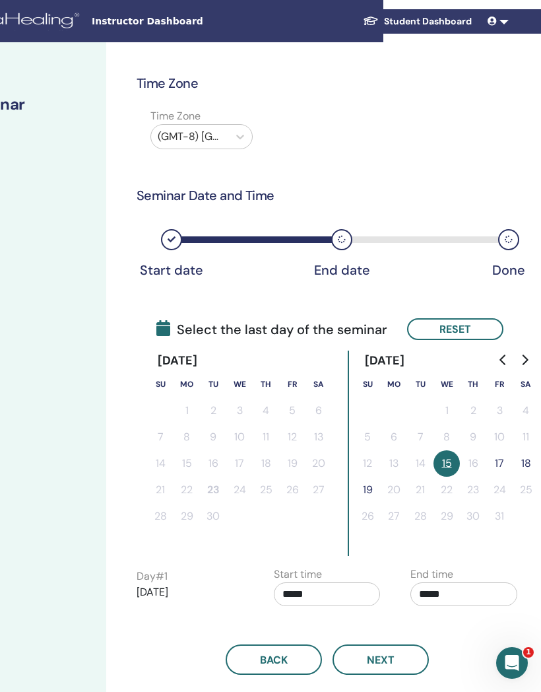
click at [503, 461] on button "17" at bounding box center [499, 463] width 26 height 26
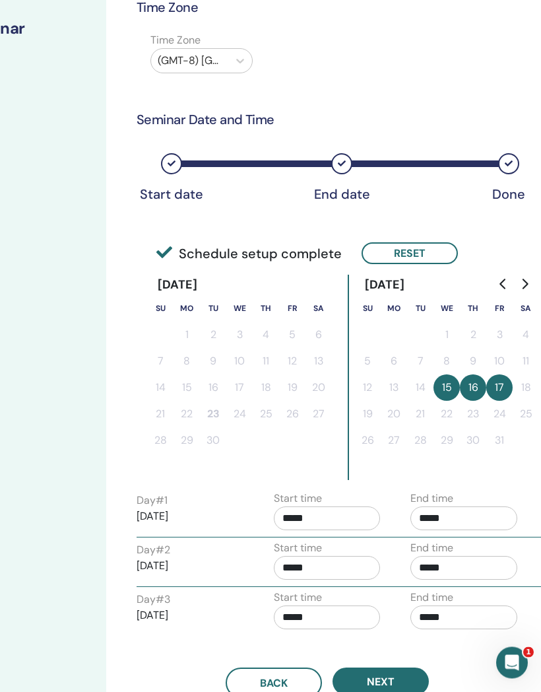
scroll to position [76, 158]
click at [383, 684] on span "Next" at bounding box center [381, 681] width 28 height 14
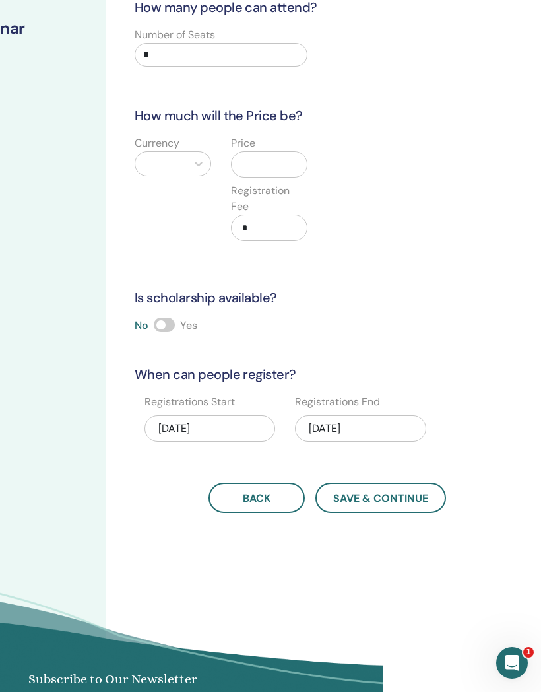
scroll to position [0, 158]
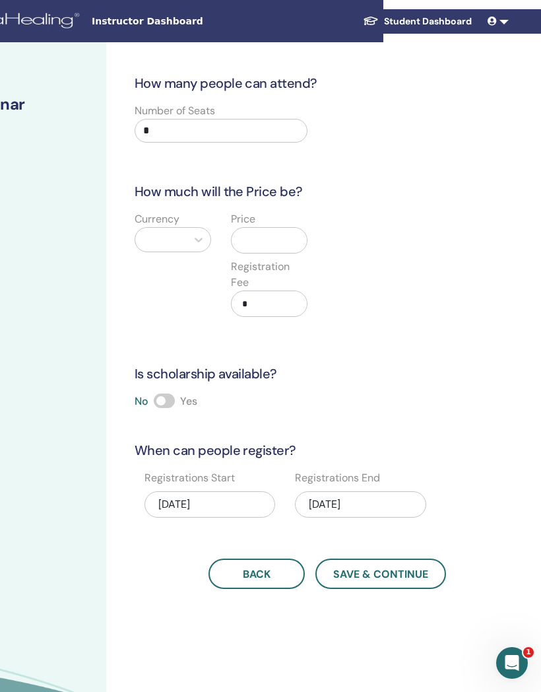
click at [153, 131] on input "*" at bounding box center [221, 131] width 173 height 24
type input "*"
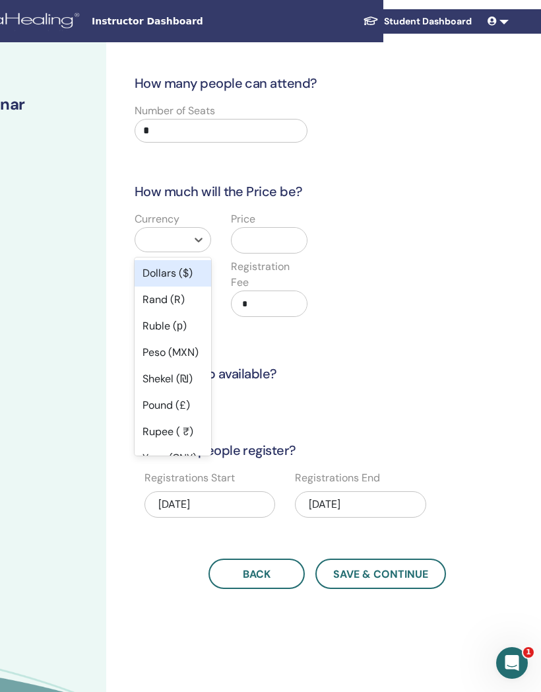
click at [193, 269] on div "Dollars ($)" at bounding box center [173, 273] width 77 height 26
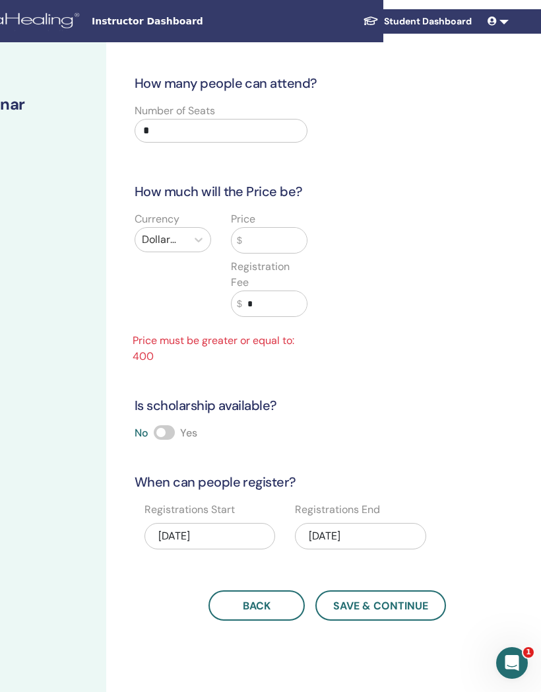
click at [262, 230] on input "text" at bounding box center [274, 240] width 65 height 25
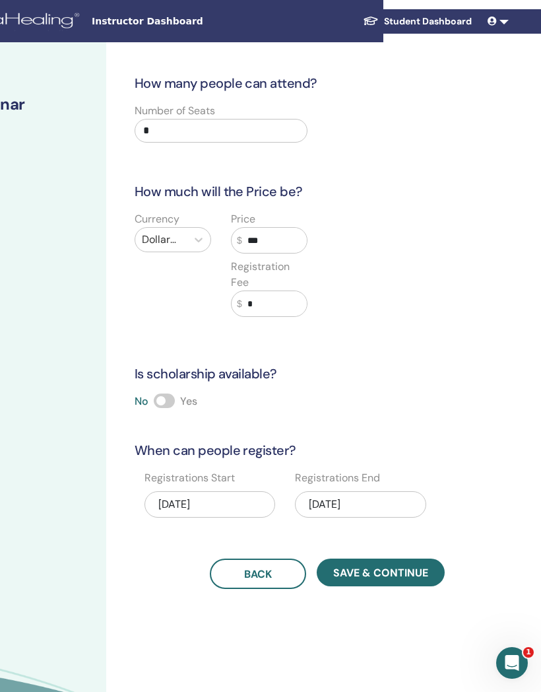
type input "***"
click at [254, 301] on input "*" at bounding box center [274, 303] width 65 height 25
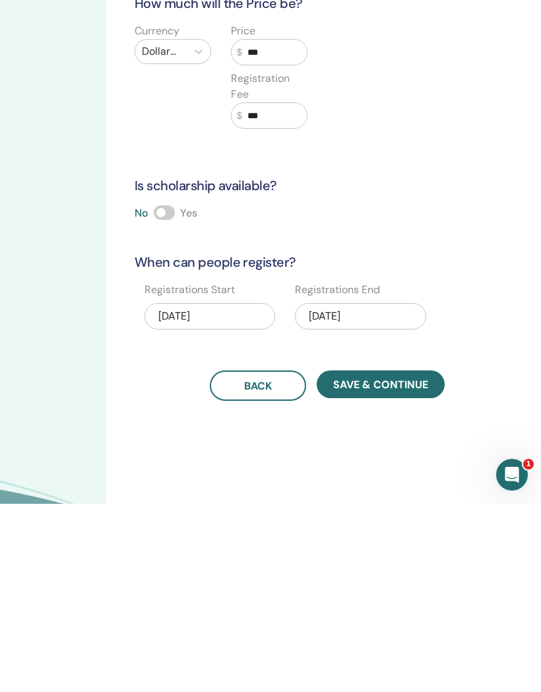
type input "***"
click at [379, 558] on button "Save & Continue" at bounding box center [381, 572] width 128 height 28
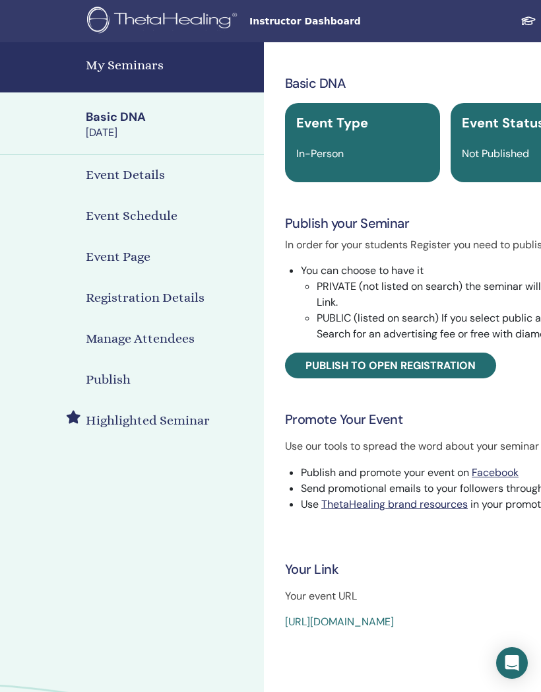
click at [436, 365] on span "Publish to open registration" at bounding box center [391, 365] width 170 height 14
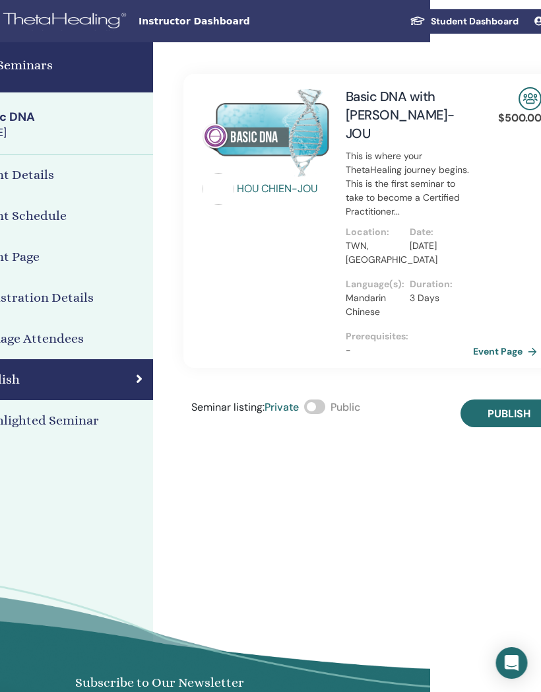
click at [500, 407] on span "Publish" at bounding box center [509, 414] width 43 height 14
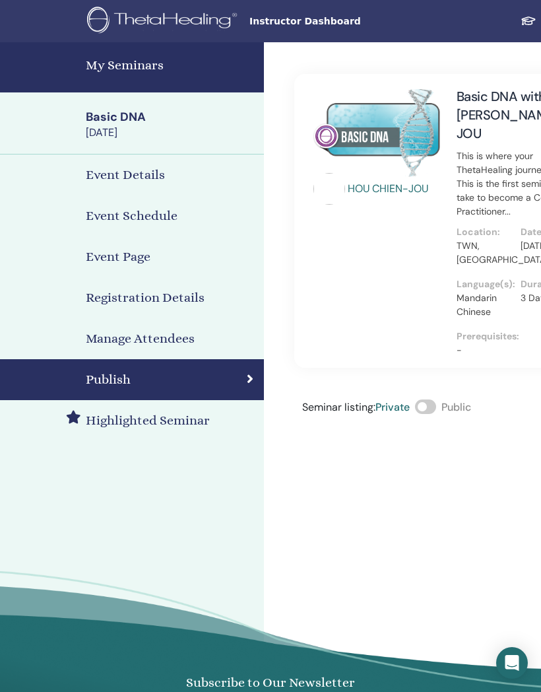
click at [122, 64] on h4 "My Seminars" at bounding box center [171, 65] width 170 height 20
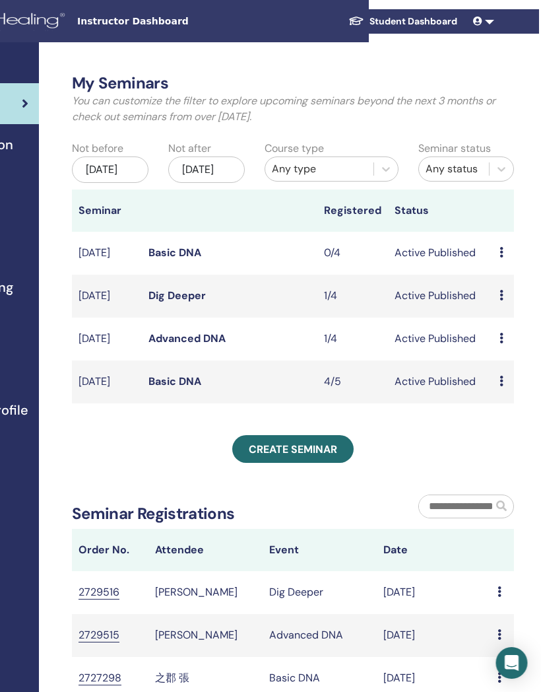
scroll to position [0, 193]
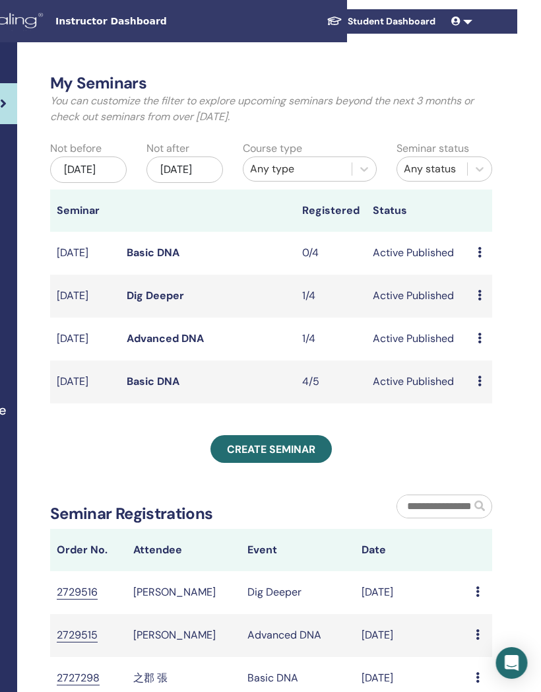
click at [154, 259] on link "Basic DNA" at bounding box center [153, 252] width 53 height 14
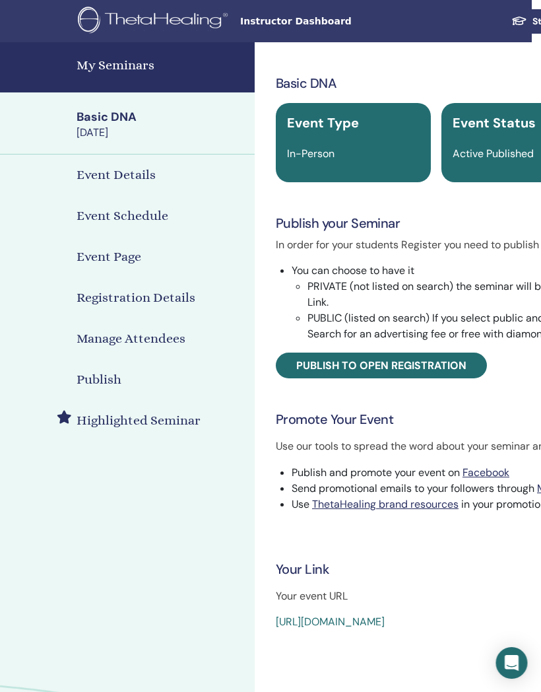
scroll to position [0, 55]
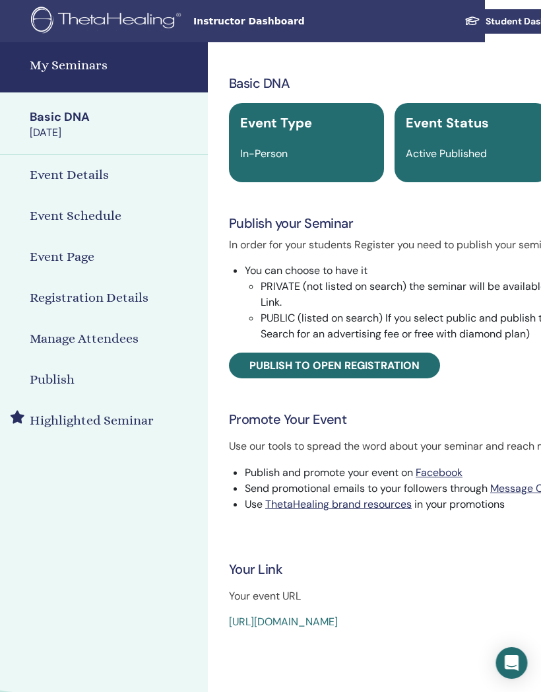
click at [339, 622] on link "[URL][DOMAIN_NAME]" at bounding box center [284, 621] width 109 height 14
